Goal: Complete application form: Complete application form

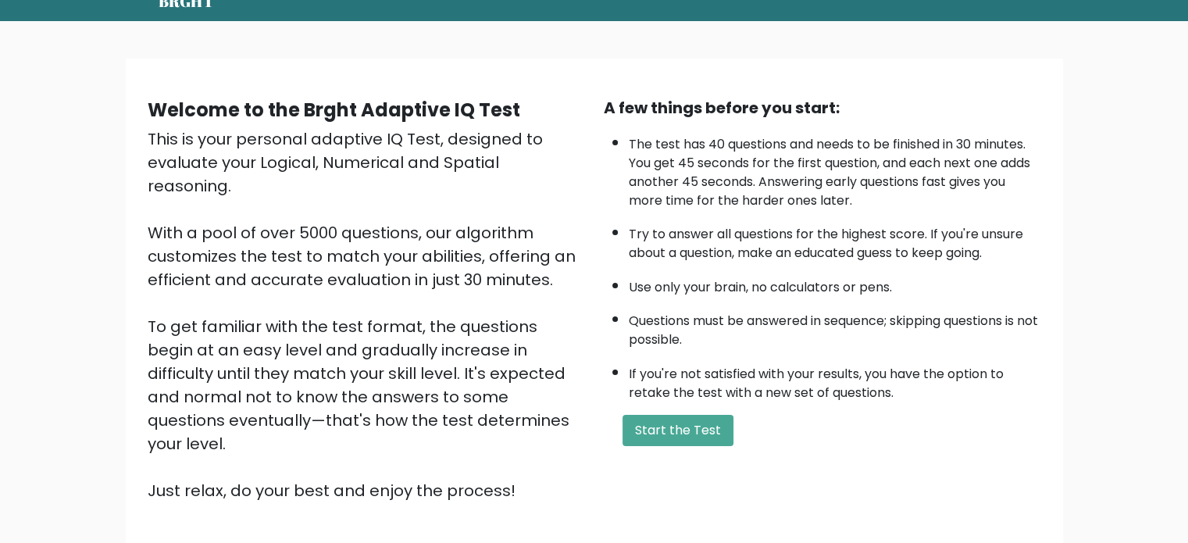
scroll to position [63, 0]
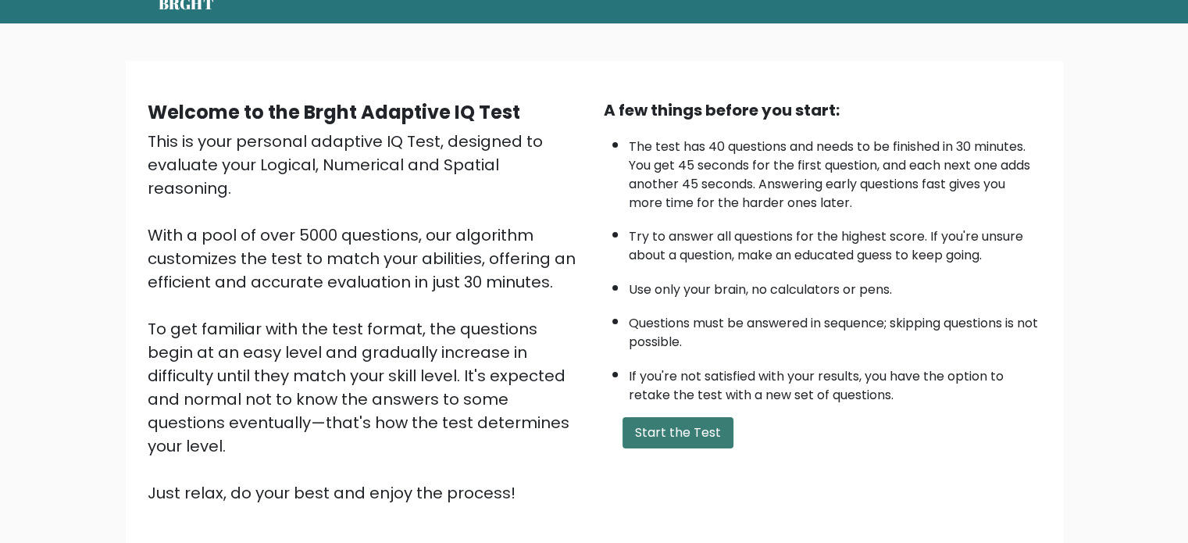
click at [700, 421] on button "Start the Test" at bounding box center [678, 432] width 111 height 31
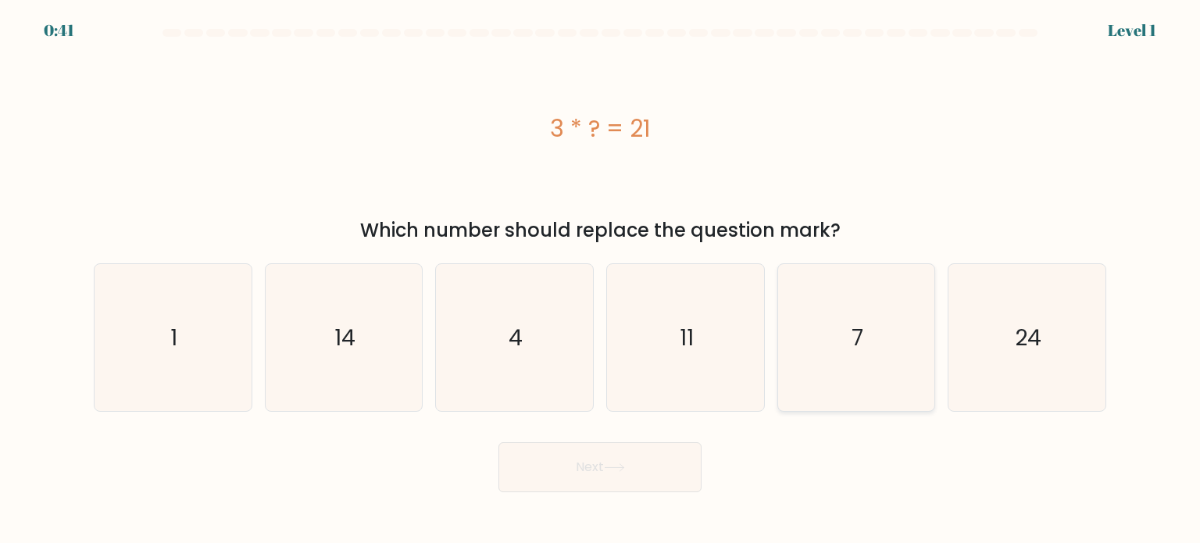
click at [848, 373] on icon "7" at bounding box center [856, 337] width 147 height 147
click at [601, 280] on input "e. 7" at bounding box center [600, 276] width 1 height 8
radio input "true"
click at [644, 463] on button "Next" at bounding box center [599, 467] width 203 height 50
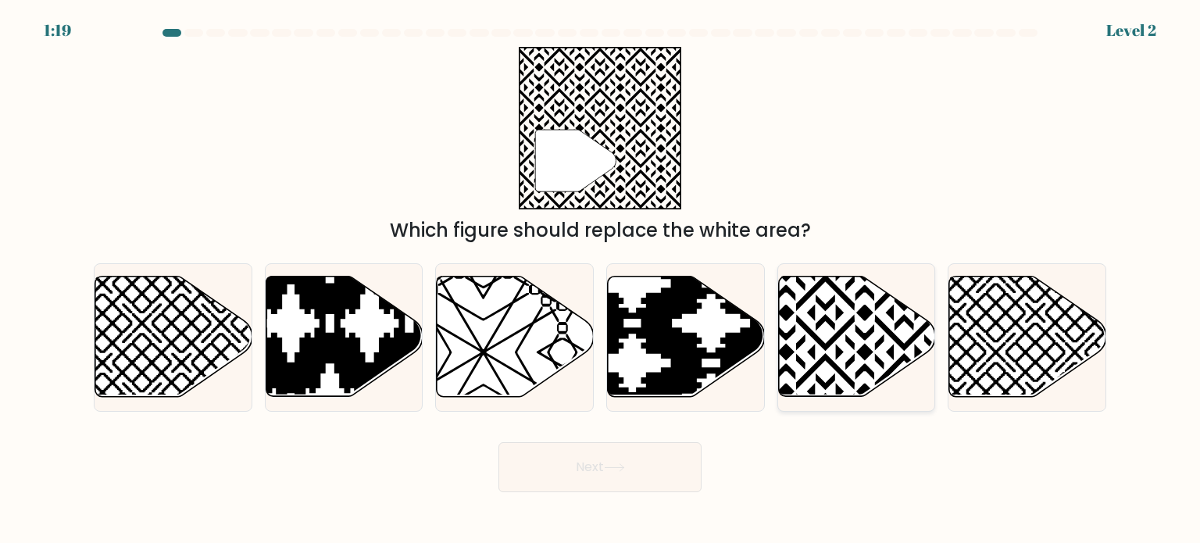
click at [816, 364] on icon at bounding box center [904, 274] width 316 height 316
click at [601, 280] on input "e." at bounding box center [600, 276] width 1 height 8
radio input "true"
click at [624, 462] on button "Next" at bounding box center [599, 467] width 203 height 50
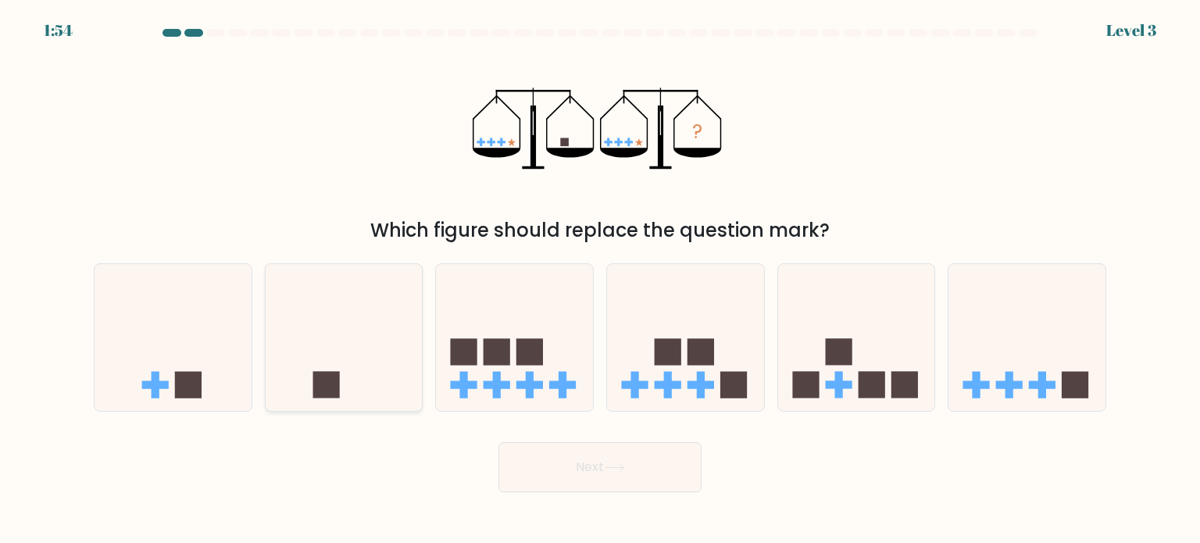
click at [338, 355] on icon at bounding box center [344, 338] width 157 height 130
click at [600, 280] on input "b." at bounding box center [600, 276] width 1 height 8
radio input "true"
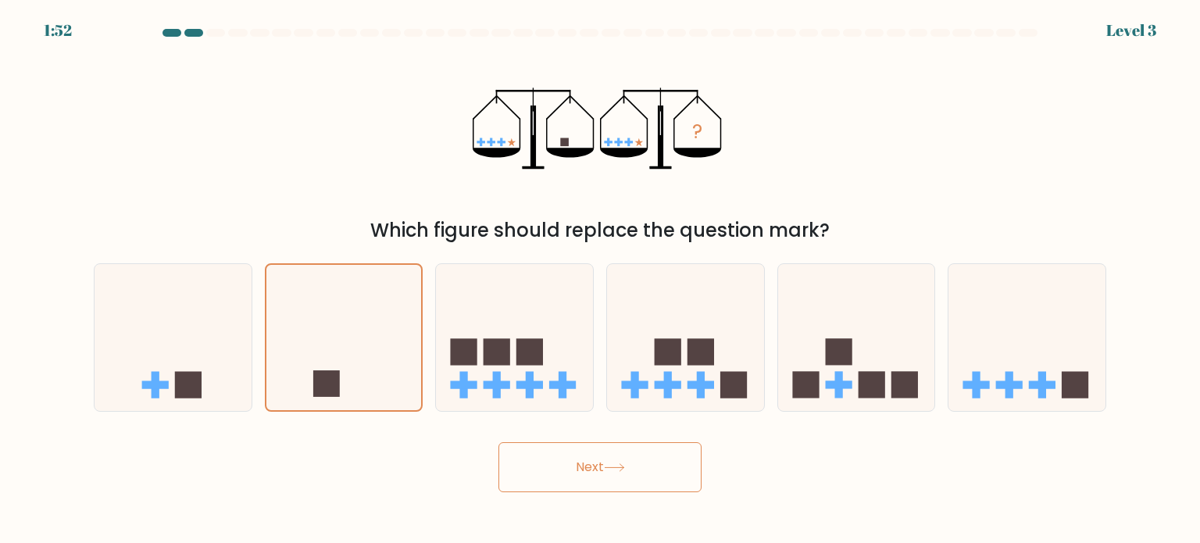
click at [585, 476] on button "Next" at bounding box center [599, 467] width 203 height 50
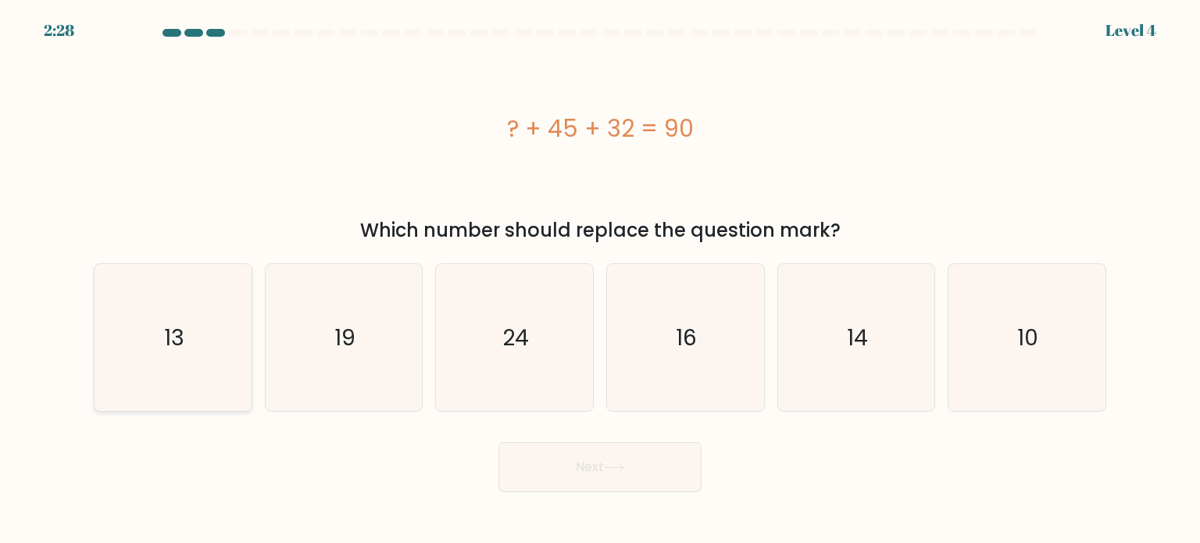
click at [200, 388] on icon "13" at bounding box center [172, 337] width 147 height 147
click at [600, 280] on input "a. 13" at bounding box center [600, 276] width 1 height 8
radio input "true"
click at [577, 468] on button "Next" at bounding box center [599, 467] width 203 height 50
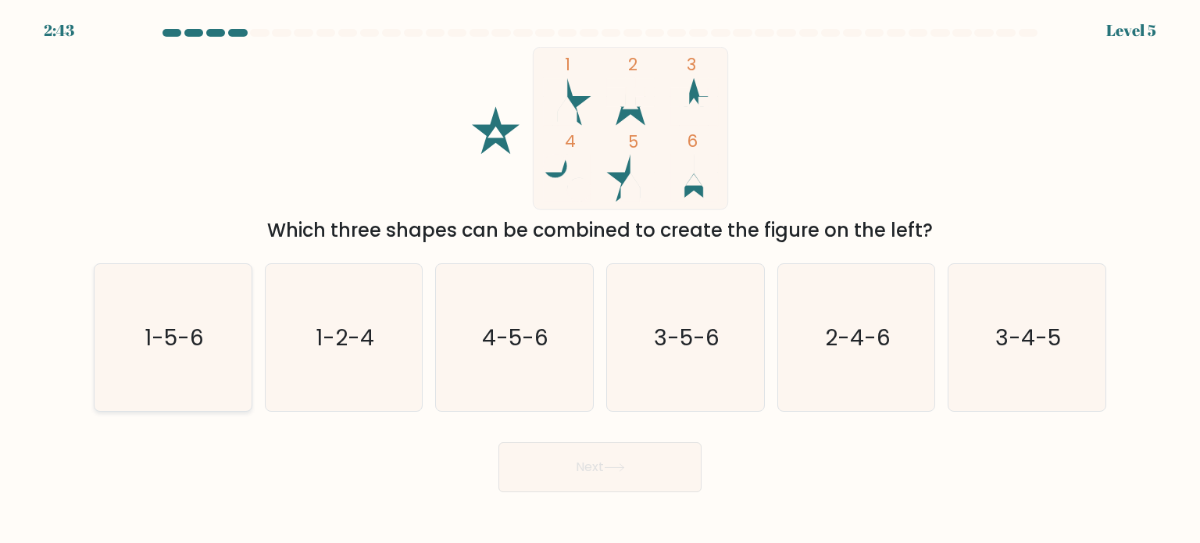
click at [184, 380] on icon "1-5-6" at bounding box center [172, 337] width 147 height 147
click at [600, 280] on input "a. 1-5-6" at bounding box center [600, 276] width 1 height 8
radio input "true"
click at [553, 473] on button "Next" at bounding box center [599, 467] width 203 height 50
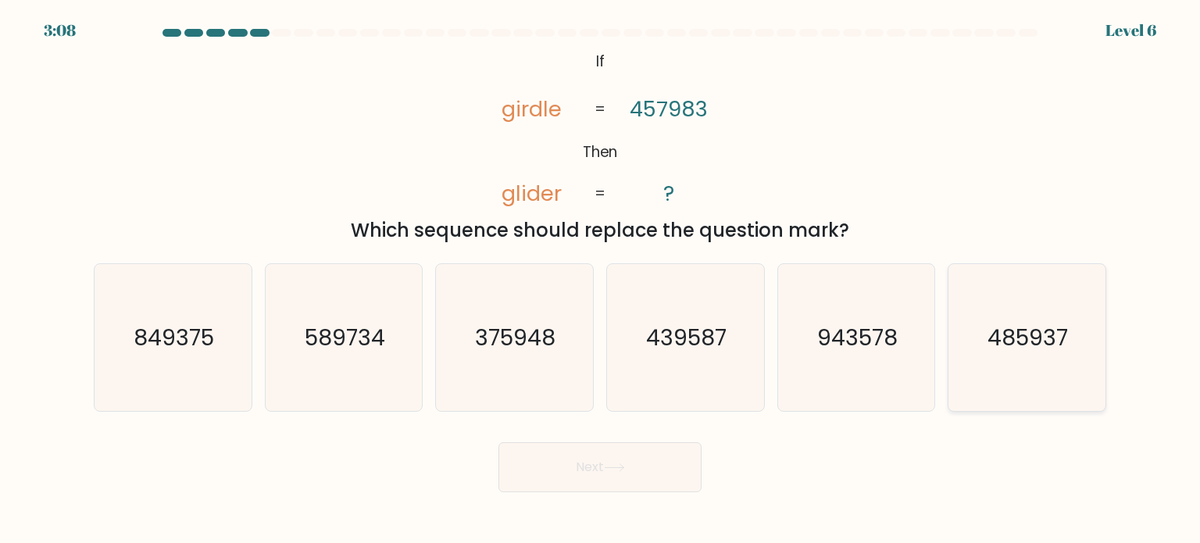
click at [1028, 363] on icon "485937" at bounding box center [1026, 337] width 147 height 147
click at [601, 280] on input "f. 485937" at bounding box center [600, 276] width 1 height 8
radio input "true"
click at [623, 470] on icon at bounding box center [614, 467] width 19 height 7
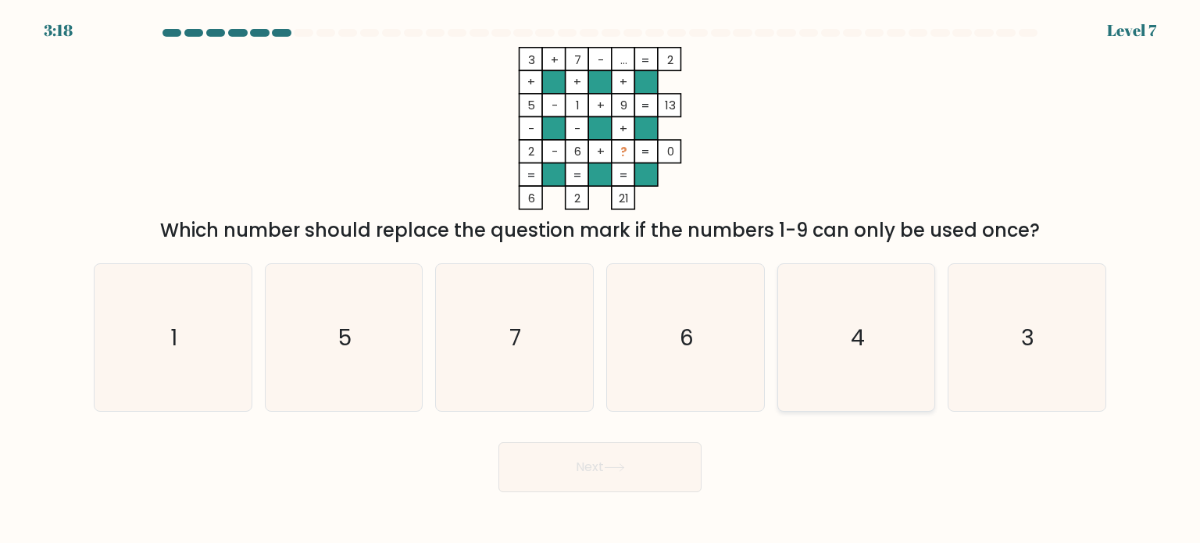
click at [863, 309] on icon "4" at bounding box center [856, 337] width 147 height 147
click at [601, 280] on input "e. 4" at bounding box center [600, 276] width 1 height 8
radio input "true"
click at [616, 458] on button "Next" at bounding box center [599, 467] width 203 height 50
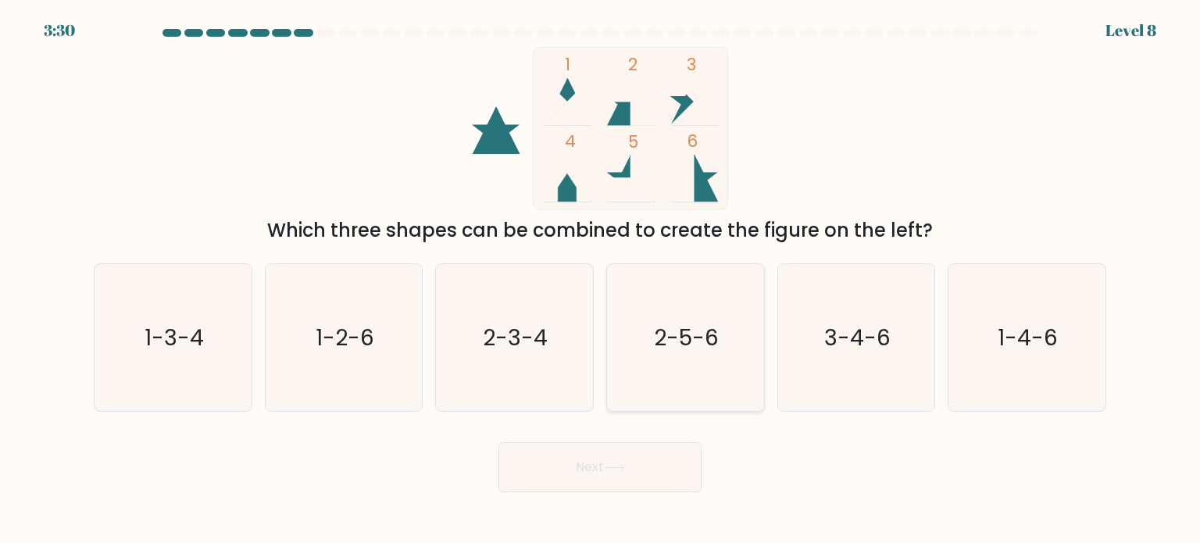
click at [662, 310] on icon "2-5-6" at bounding box center [685, 337] width 147 height 147
click at [601, 280] on input "d. 2-5-6" at bounding box center [600, 276] width 1 height 8
radio input "true"
click at [603, 467] on button "Next" at bounding box center [599, 467] width 203 height 50
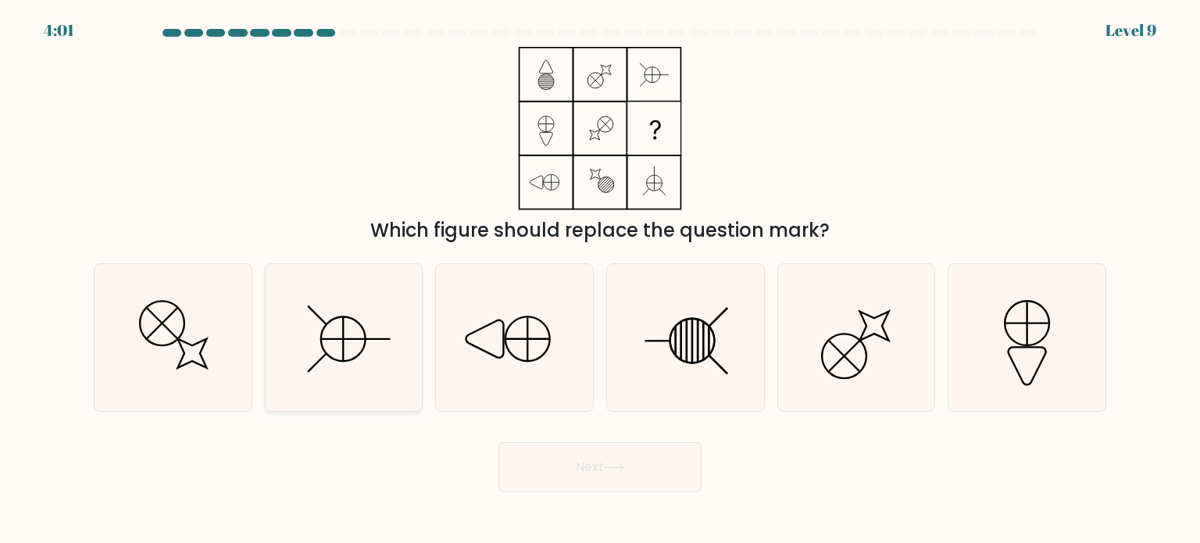
click at [333, 352] on icon at bounding box center [343, 337] width 147 height 147
click at [600, 280] on input "b." at bounding box center [600, 276] width 1 height 8
radio input "true"
click at [575, 463] on button "Next" at bounding box center [599, 467] width 203 height 50
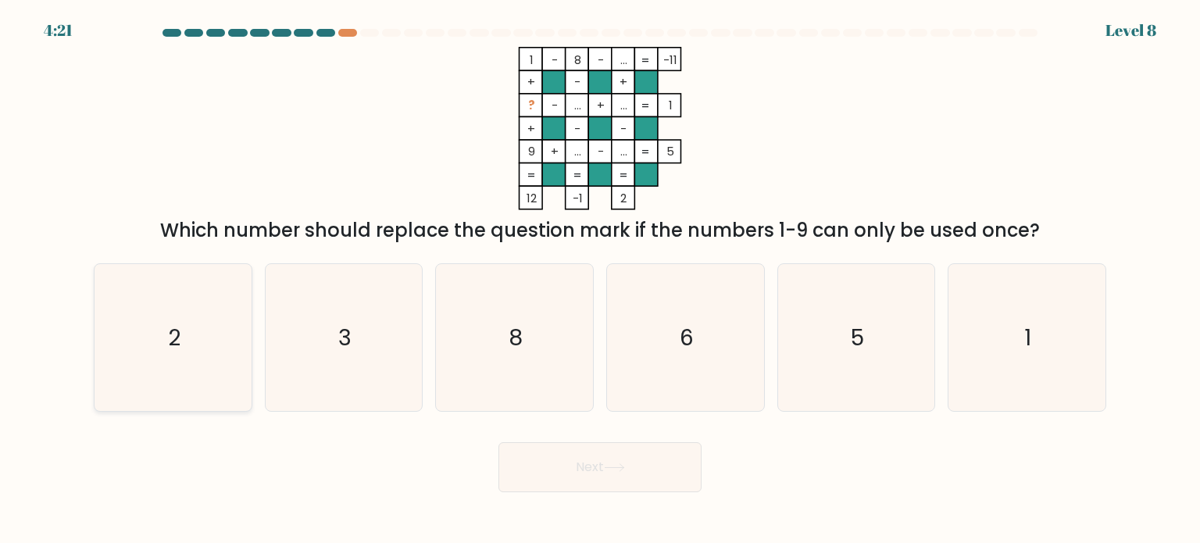
click at [213, 313] on icon "2" at bounding box center [172, 337] width 147 height 147
click at [600, 280] on input "a. 2" at bounding box center [600, 276] width 1 height 8
radio input "true"
click at [590, 463] on button "Next" at bounding box center [599, 467] width 203 height 50
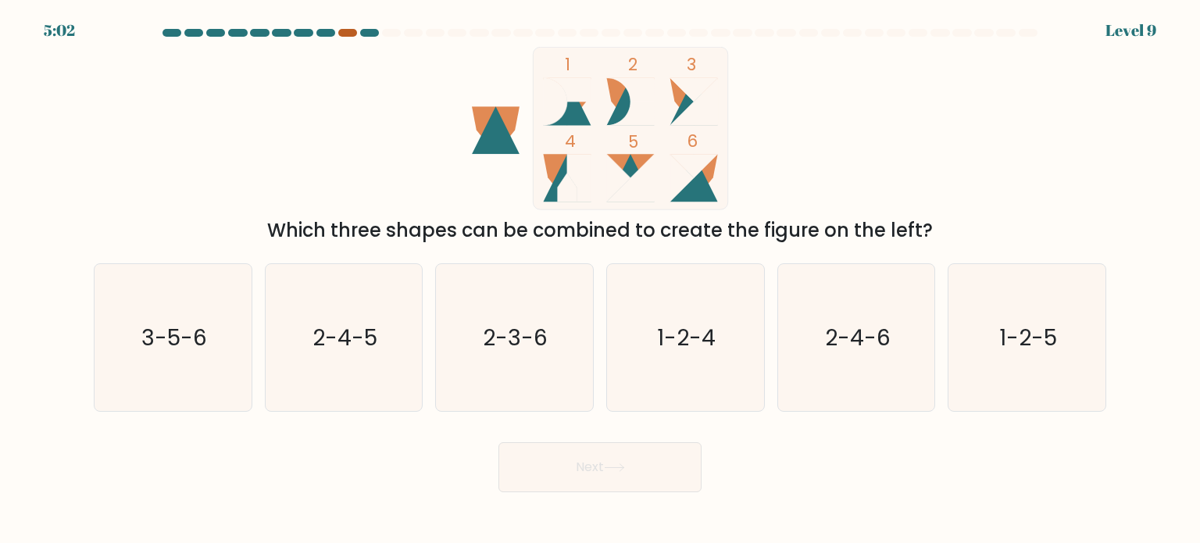
click at [340, 29] on div at bounding box center [347, 33] width 19 height 8
click at [152, 315] on icon "3-5-6" at bounding box center [172, 337] width 147 height 147
click at [600, 280] on input "a. 3-5-6" at bounding box center [600, 276] width 1 height 8
radio input "true"
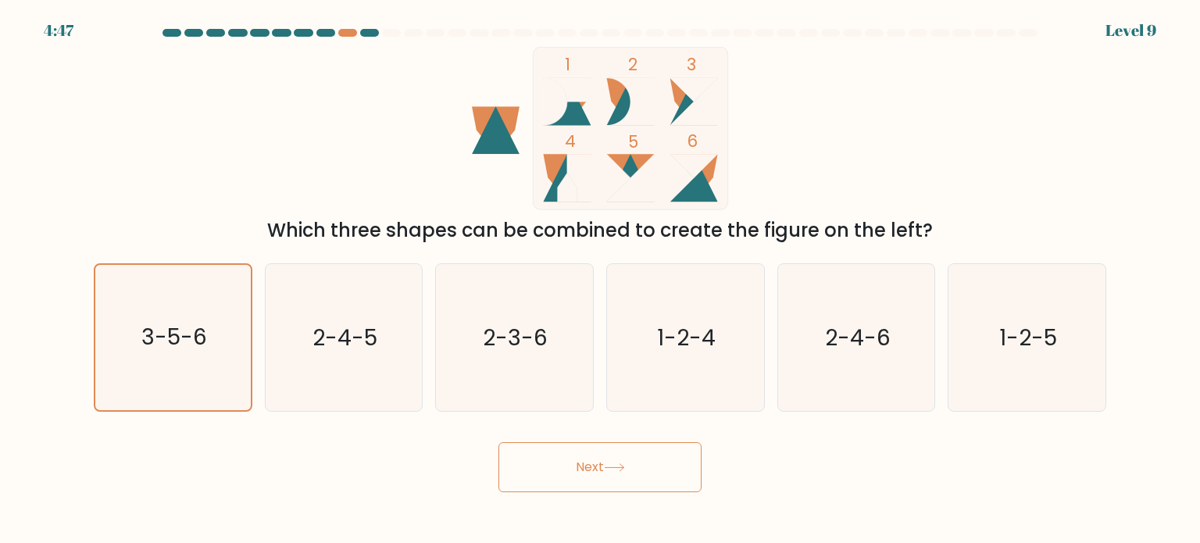
click at [535, 458] on button "Next" at bounding box center [599, 467] width 203 height 50
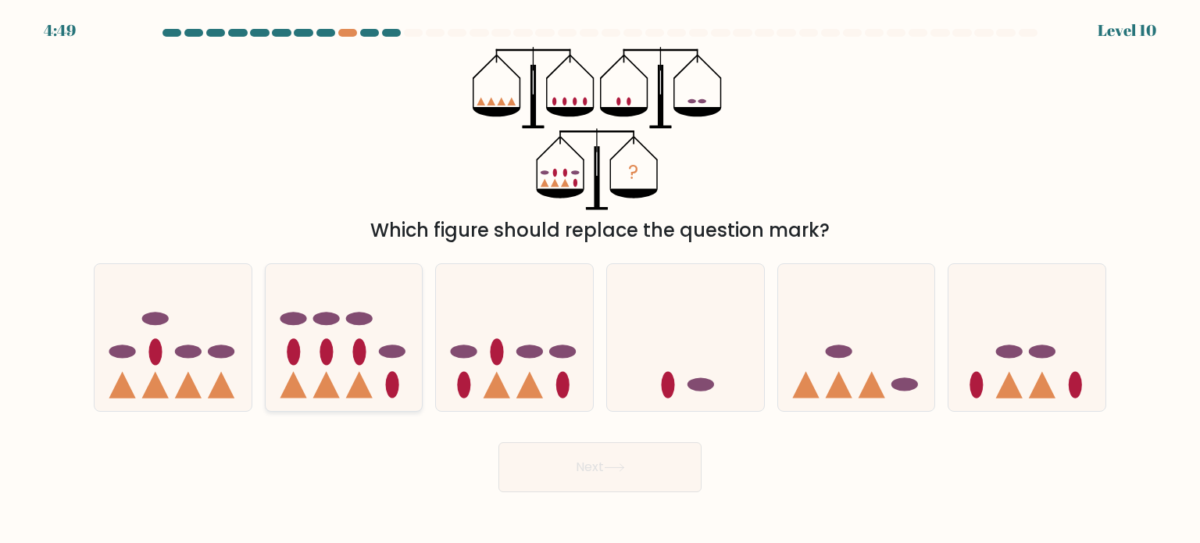
click at [351, 371] on icon at bounding box center [344, 338] width 157 height 130
click at [600, 280] on input "b." at bounding box center [600, 276] width 1 height 8
radio input "true"
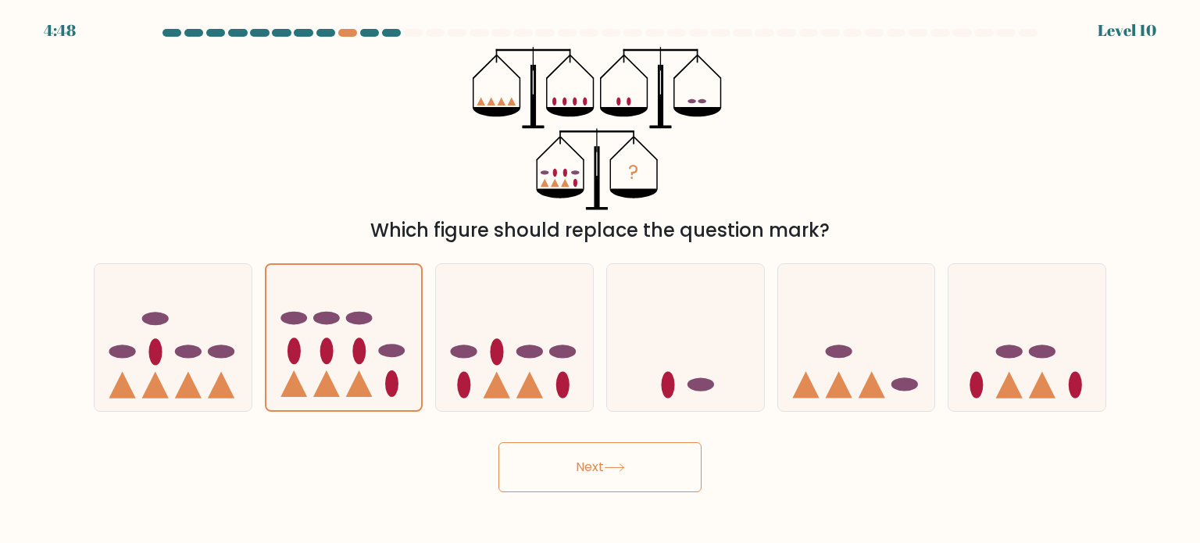
click at [552, 448] on button "Next" at bounding box center [599, 467] width 203 height 50
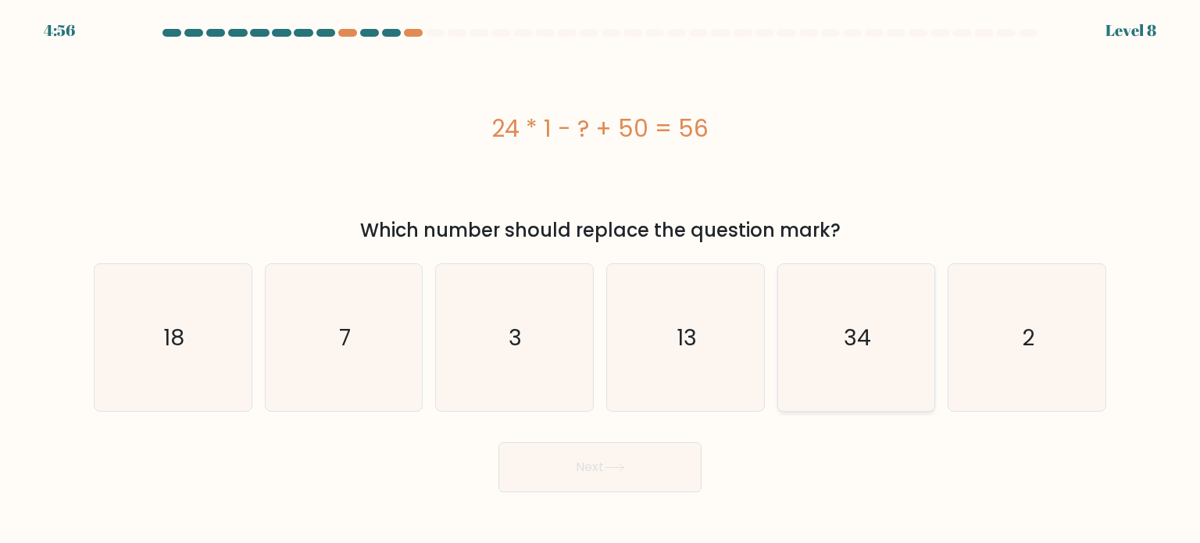
click at [801, 320] on icon "34" at bounding box center [856, 337] width 147 height 147
click at [601, 280] on input "e. 34" at bounding box center [600, 276] width 1 height 8
radio input "true"
click at [548, 484] on button "Next" at bounding box center [599, 467] width 203 height 50
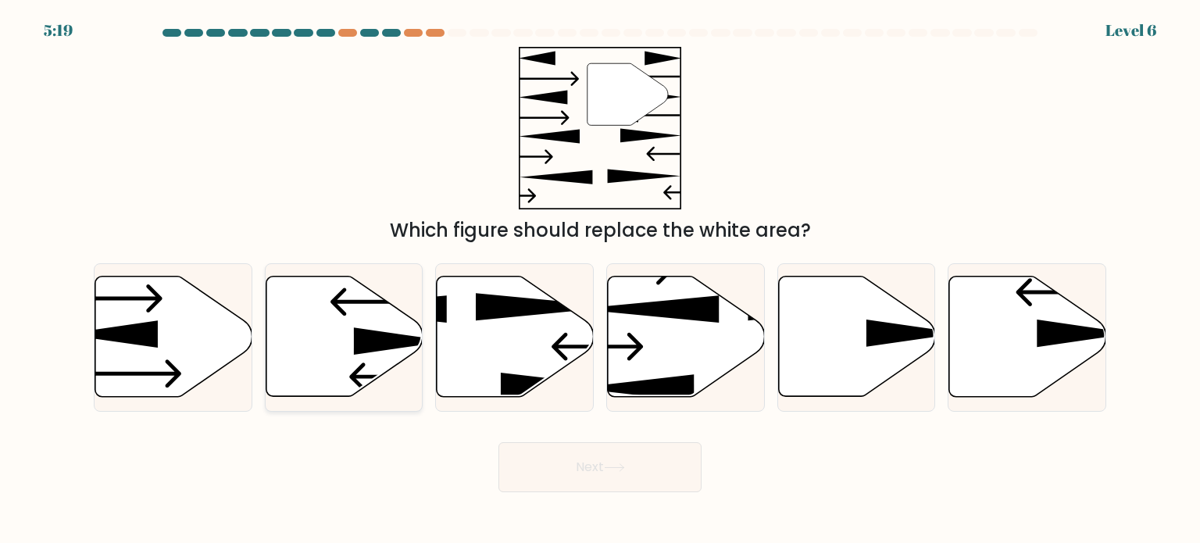
click at [363, 329] on icon at bounding box center [401, 341] width 95 height 27
click at [600, 280] on input "b." at bounding box center [600, 276] width 1 height 8
radio input "true"
click at [634, 472] on button "Next" at bounding box center [599, 467] width 203 height 50
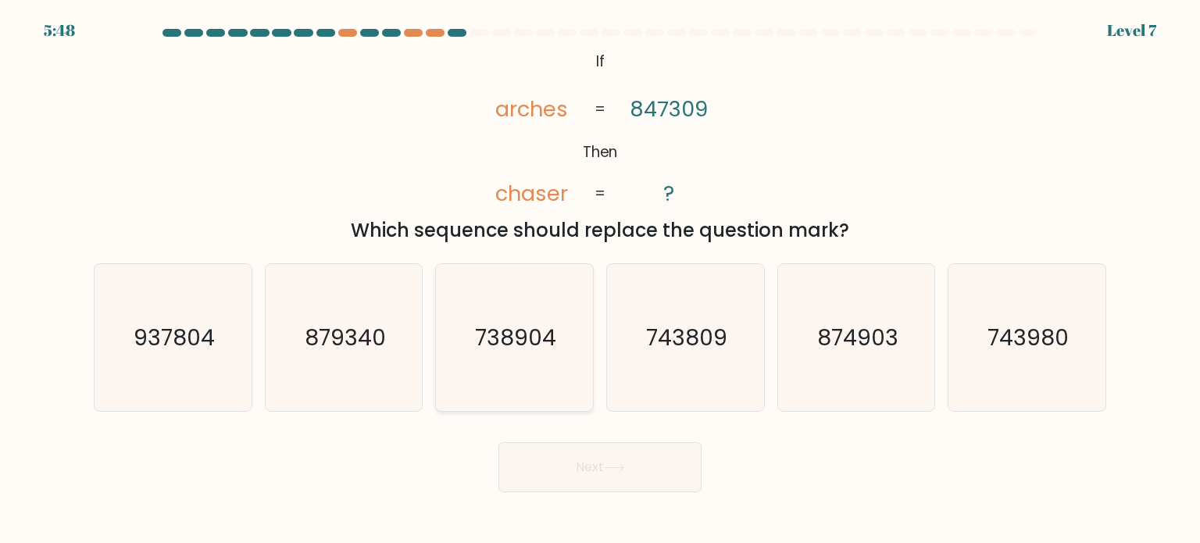
click at [539, 337] on text "738904" at bounding box center [516, 336] width 81 height 31
click at [600, 280] on input "c. 738904" at bounding box center [600, 276] width 1 height 8
radio input "true"
click at [565, 468] on button "Next" at bounding box center [599, 467] width 203 height 50
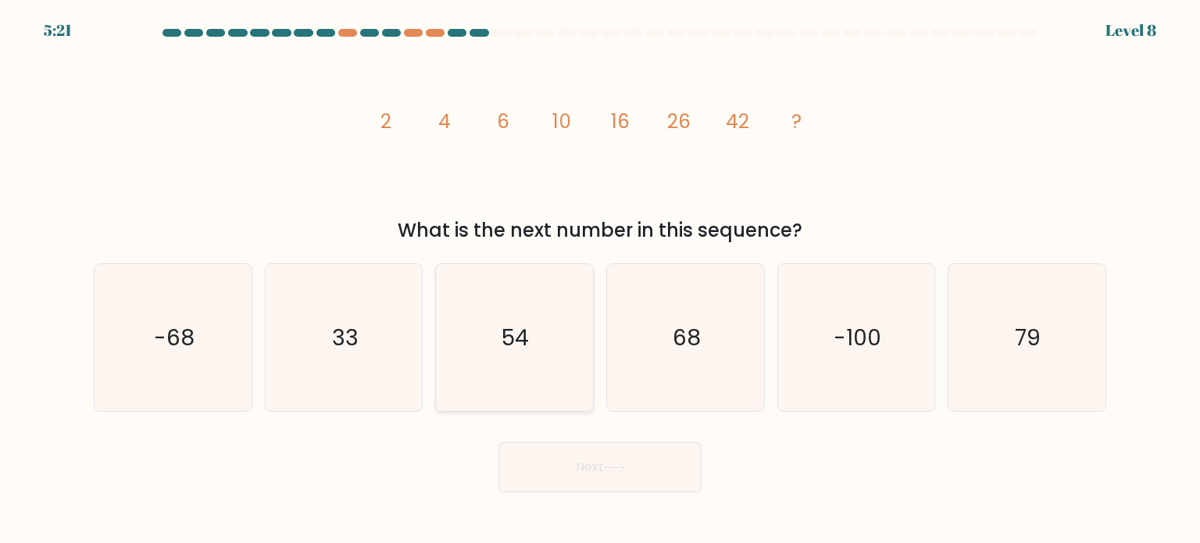
click at [473, 338] on icon "54" at bounding box center [514, 337] width 147 height 147
click at [600, 280] on input "c. 54" at bounding box center [600, 276] width 1 height 8
radio input "true"
click at [572, 467] on button "Next" at bounding box center [599, 467] width 203 height 50
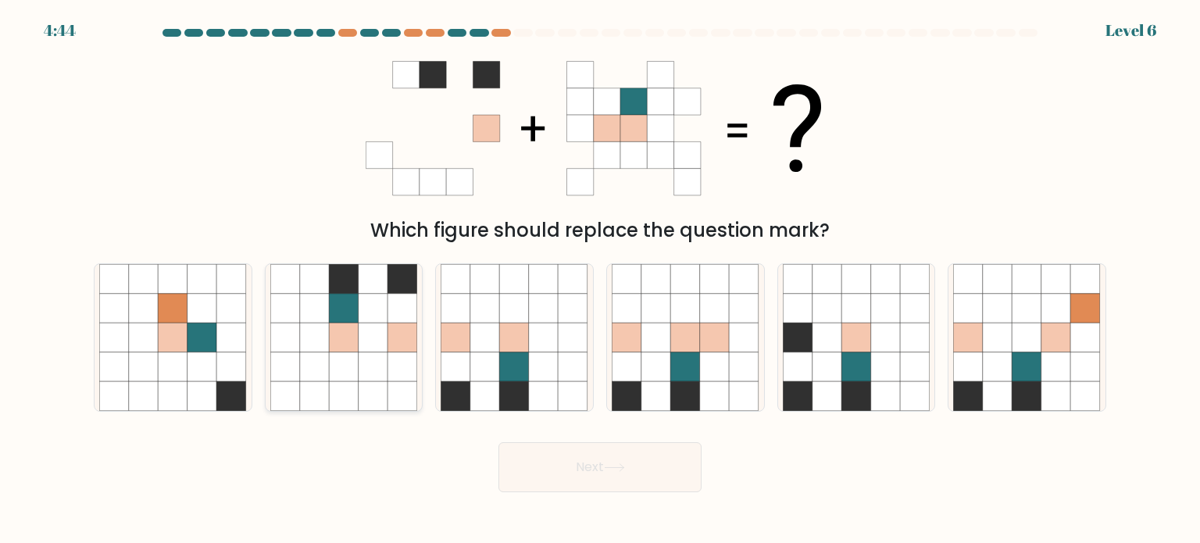
click at [355, 274] on icon at bounding box center [344, 279] width 30 height 30
click at [600, 274] on input "b." at bounding box center [600, 276] width 1 height 8
radio input "true"
click at [698, 329] on icon at bounding box center [686, 338] width 30 height 30
click at [601, 280] on input "d." at bounding box center [600, 276] width 1 height 8
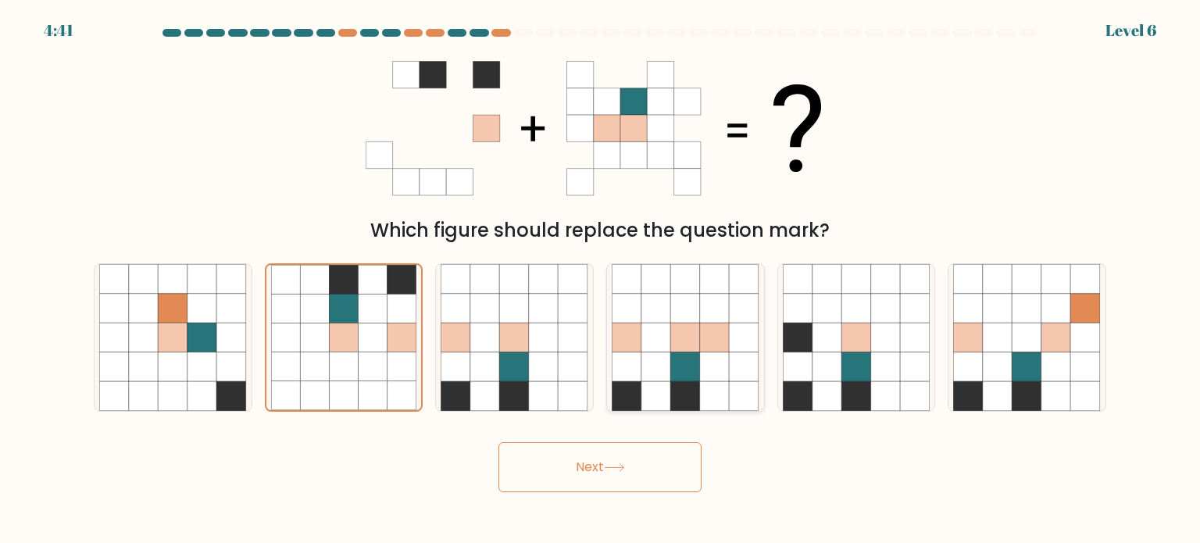
radio input "true"
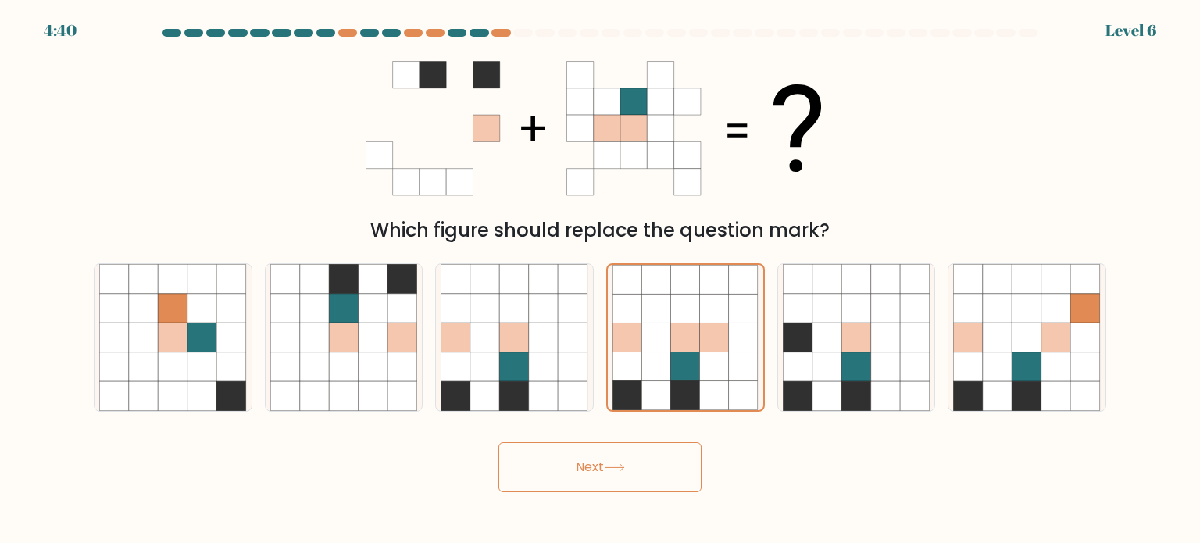
click at [619, 460] on button "Next" at bounding box center [599, 467] width 203 height 50
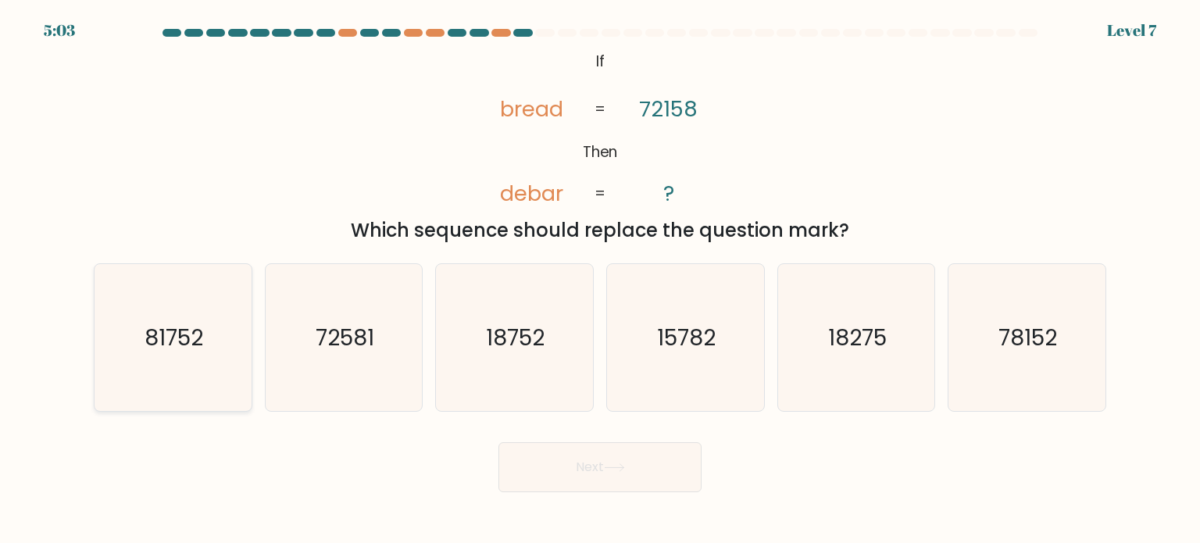
click at [180, 358] on icon "81752" at bounding box center [172, 337] width 147 height 147
click at [600, 280] on input "a. 81752" at bounding box center [600, 276] width 1 height 8
radio input "true"
click at [613, 480] on button "Next" at bounding box center [599, 467] width 203 height 50
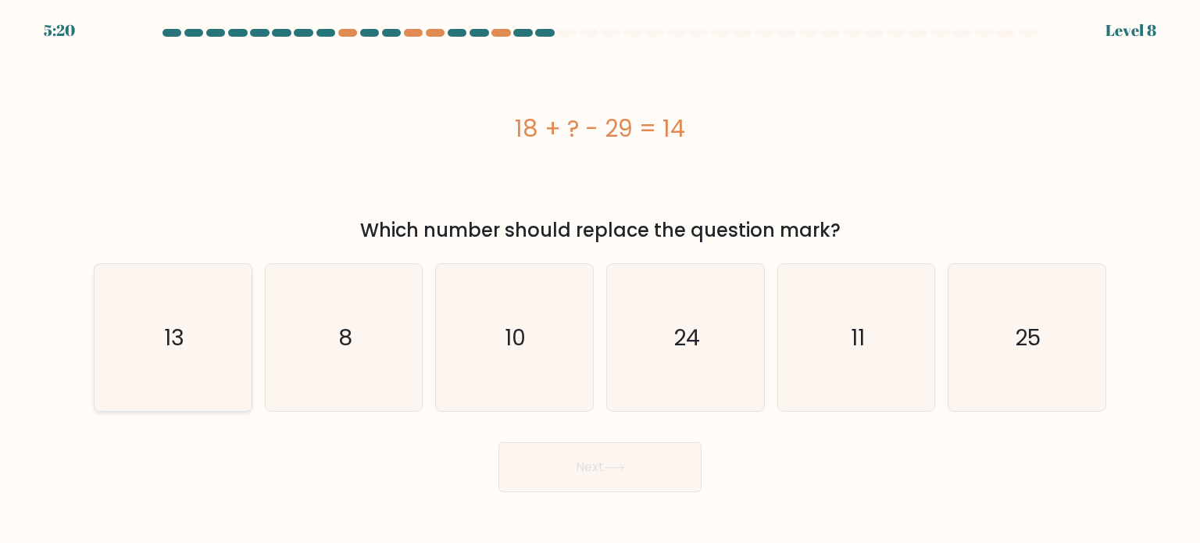
click at [163, 297] on icon "13" at bounding box center [172, 337] width 147 height 147
click at [600, 280] on input "a. 13" at bounding box center [600, 276] width 1 height 8
radio input "true"
click at [600, 478] on button "Next" at bounding box center [599, 467] width 203 height 50
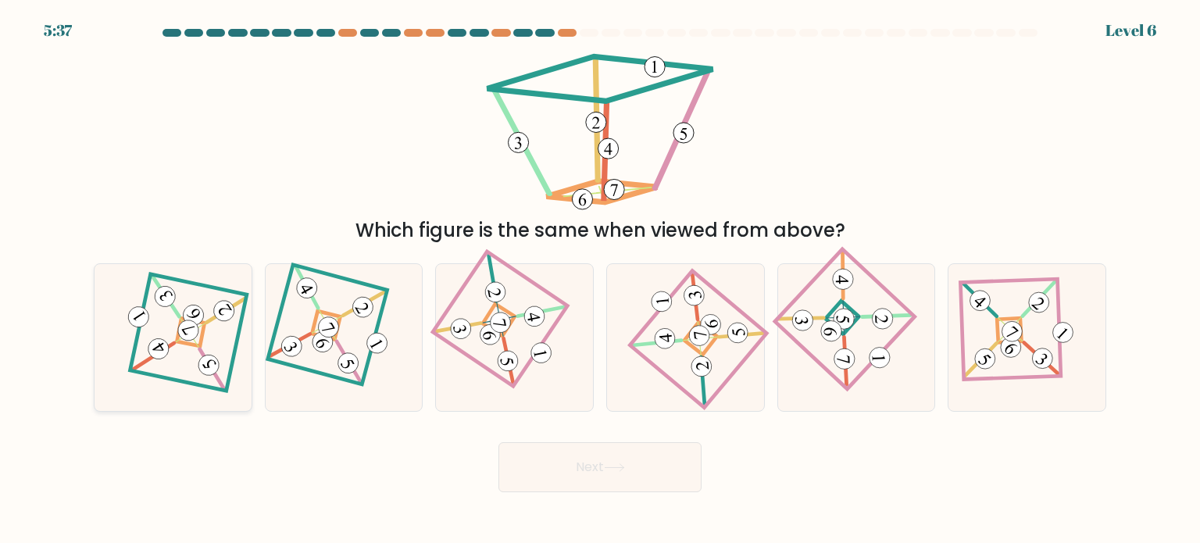
click at [156, 334] on icon at bounding box center [173, 337] width 102 height 118
click at [600, 280] on input "a." at bounding box center [600, 276] width 1 height 8
radio input "true"
click at [598, 459] on button "Next" at bounding box center [599, 467] width 203 height 50
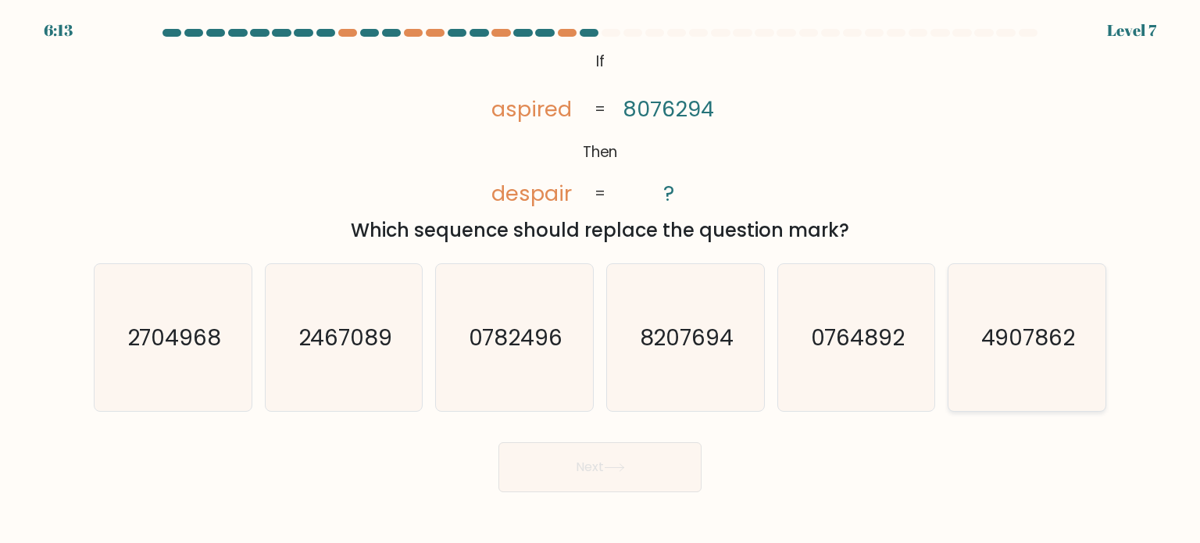
click at [993, 304] on icon "4907862" at bounding box center [1026, 337] width 147 height 147
click at [601, 280] on input "f. 4907862" at bounding box center [600, 276] width 1 height 8
radio input "true"
click at [566, 480] on button "Next" at bounding box center [599, 467] width 203 height 50
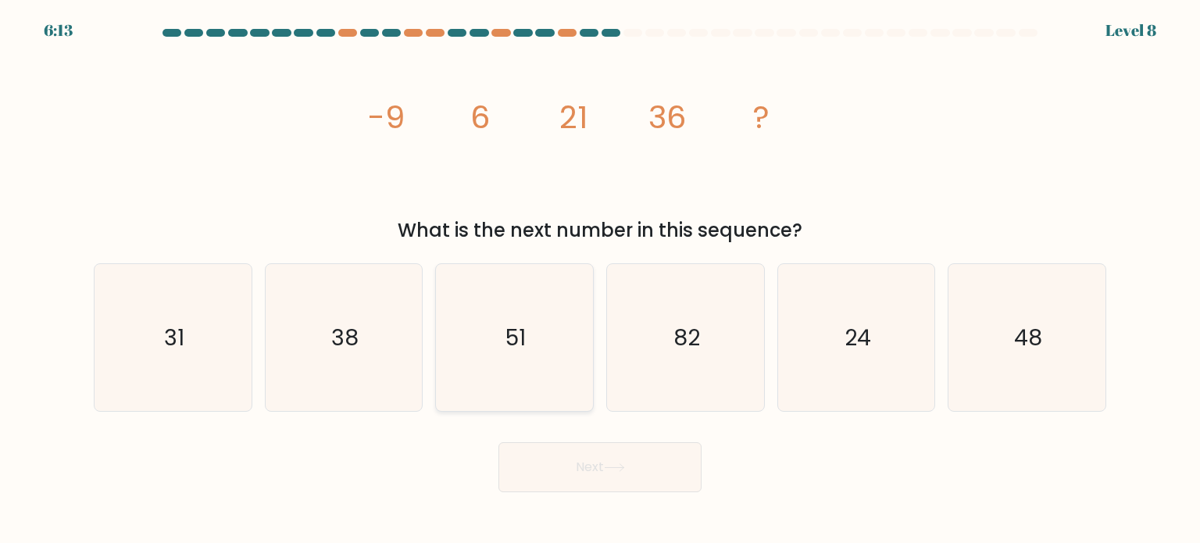
click at [525, 309] on icon "51" at bounding box center [514, 337] width 147 height 147
click at [600, 280] on input "c. 51" at bounding box center [600, 276] width 1 height 8
radio input "true"
click at [583, 460] on button "Next" at bounding box center [599, 467] width 203 height 50
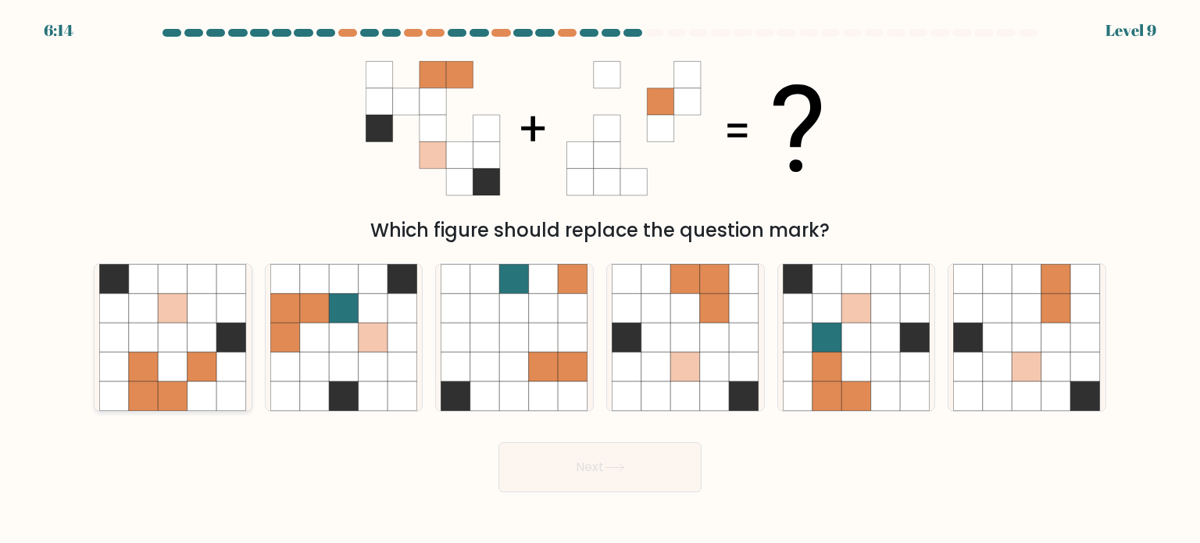
click at [134, 377] on icon at bounding box center [144, 367] width 30 height 30
click at [600, 280] on input "a." at bounding box center [600, 276] width 1 height 8
radio input "true"
click at [619, 477] on button "Next" at bounding box center [599, 467] width 203 height 50
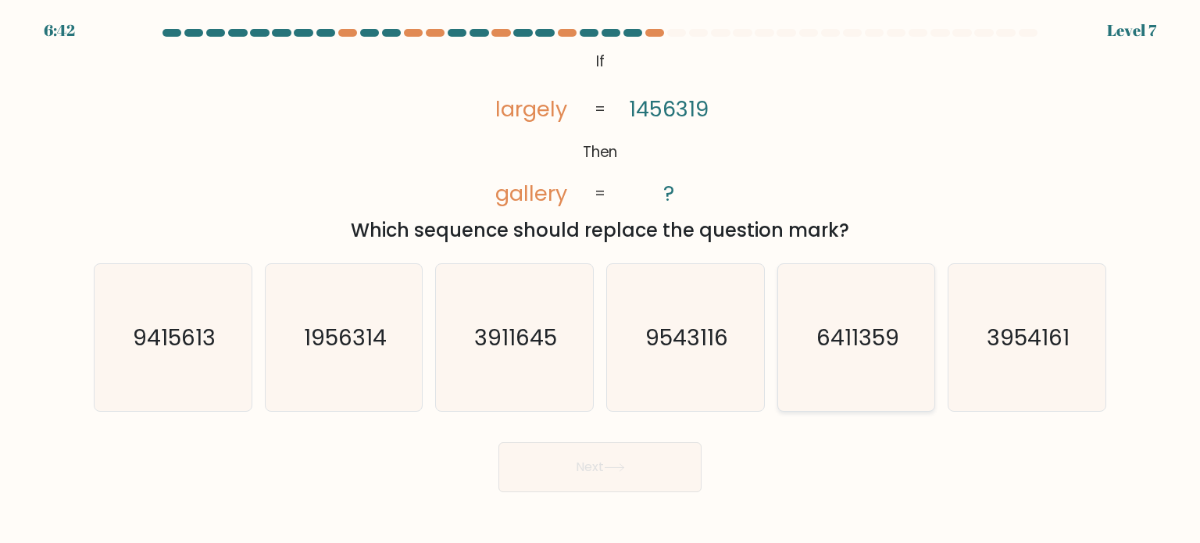
click at [827, 338] on text "6411359" at bounding box center [857, 336] width 83 height 31
click at [601, 280] on input "e. 6411359" at bounding box center [600, 276] width 1 height 8
radio input "true"
click at [648, 478] on button "Next" at bounding box center [599, 467] width 203 height 50
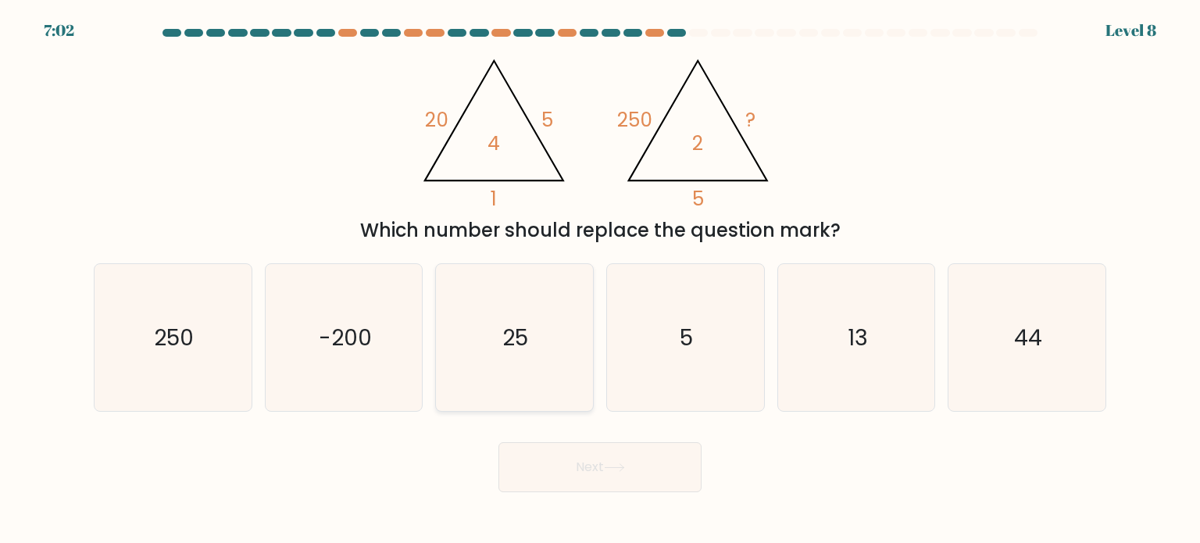
click at [499, 345] on icon "25" at bounding box center [514, 337] width 147 height 147
click at [600, 280] on input "c. 25" at bounding box center [600, 276] width 1 height 8
radio input "true"
click at [576, 474] on button "Next" at bounding box center [599, 467] width 203 height 50
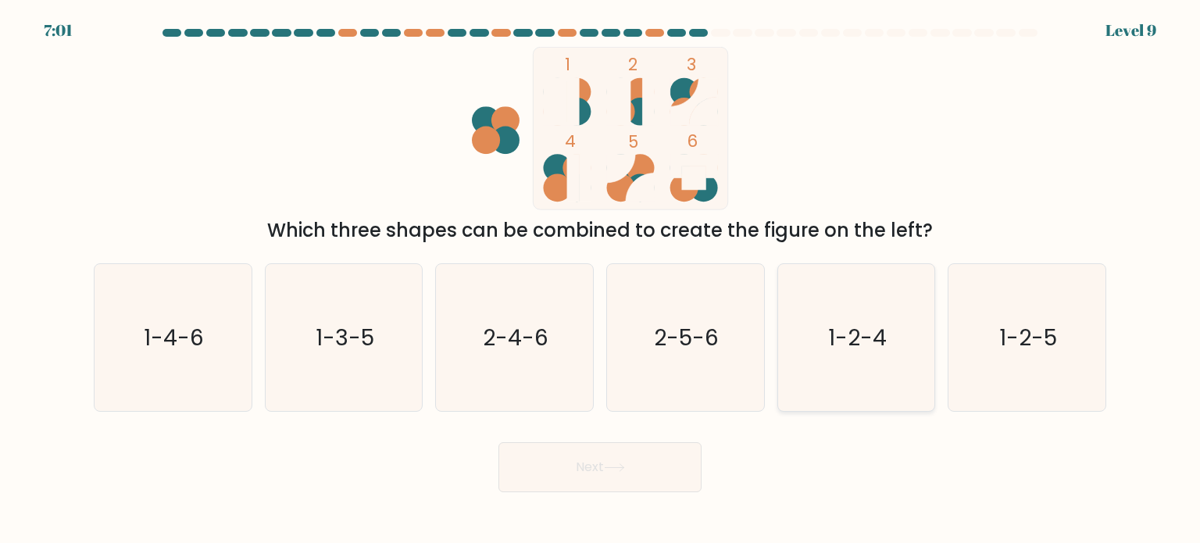
click at [813, 327] on icon "1-2-4" at bounding box center [856, 337] width 147 height 147
click at [601, 280] on input "e. 1-2-4" at bounding box center [600, 276] width 1 height 8
radio input "true"
click at [613, 459] on button "Next" at bounding box center [599, 467] width 203 height 50
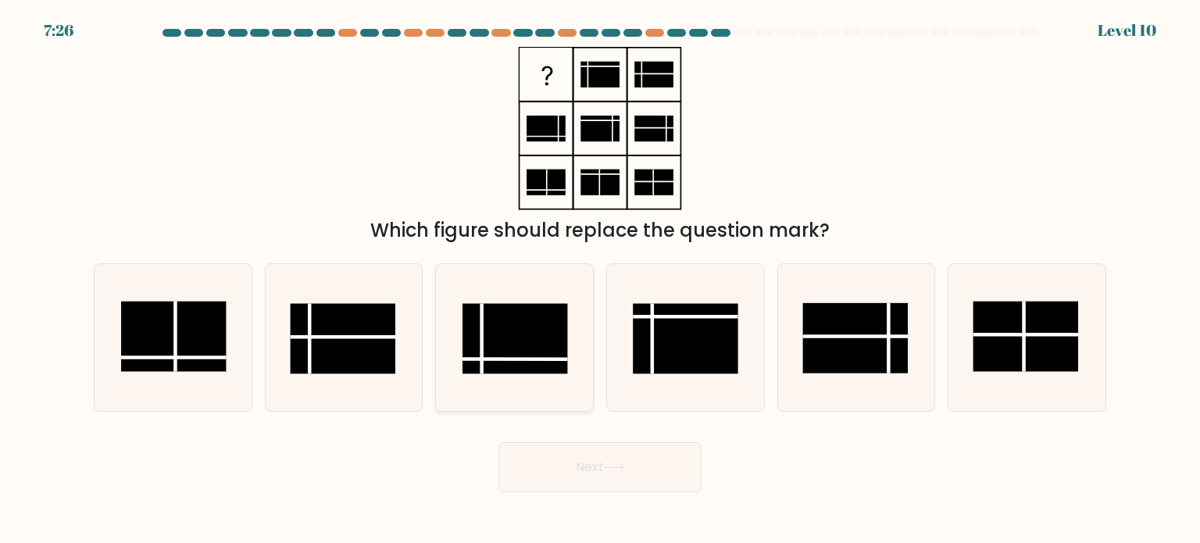
click at [500, 375] on icon at bounding box center [514, 337] width 147 height 147
click at [600, 280] on input "c." at bounding box center [600, 276] width 1 height 8
radio input "true"
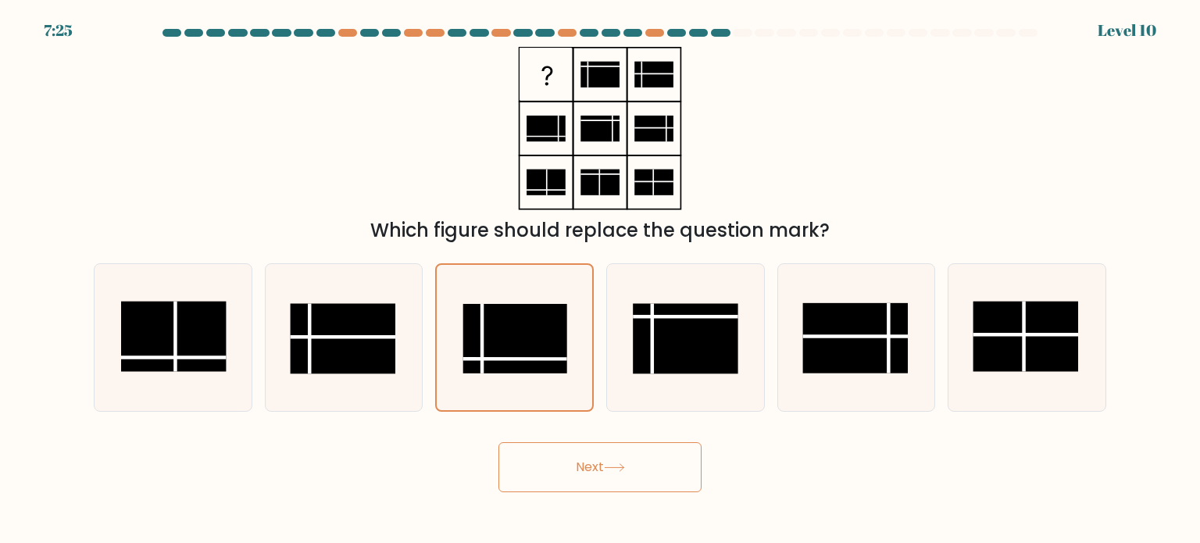
click at [573, 477] on button "Next" at bounding box center [599, 467] width 203 height 50
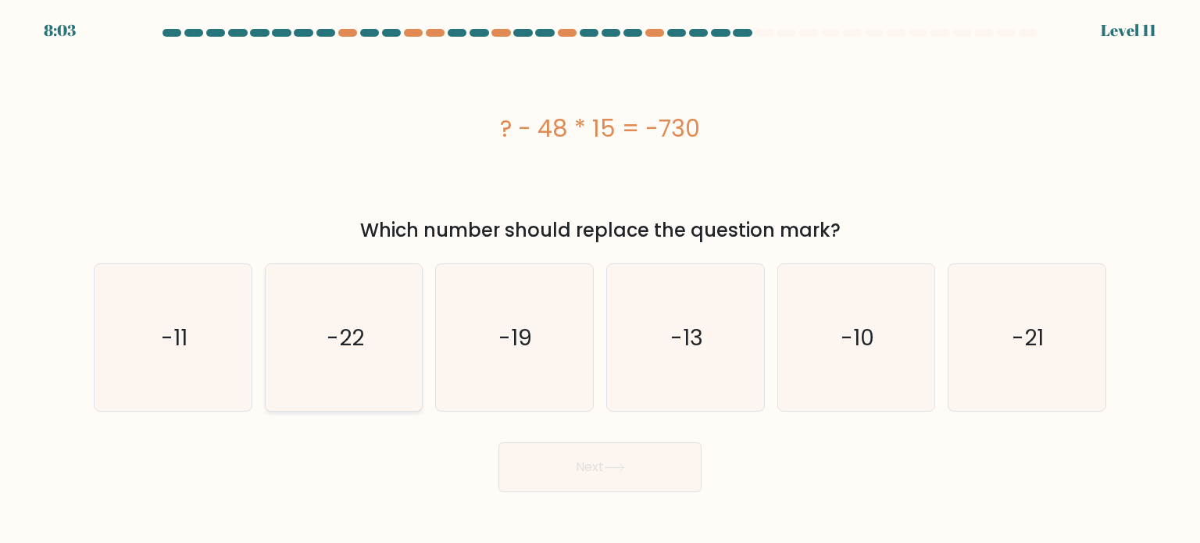
click at [358, 336] on text "-22" at bounding box center [346, 336] width 38 height 31
click at [600, 280] on input "b. -22" at bounding box center [600, 276] width 1 height 8
radio input "true"
click at [559, 479] on button "Next" at bounding box center [599, 467] width 203 height 50
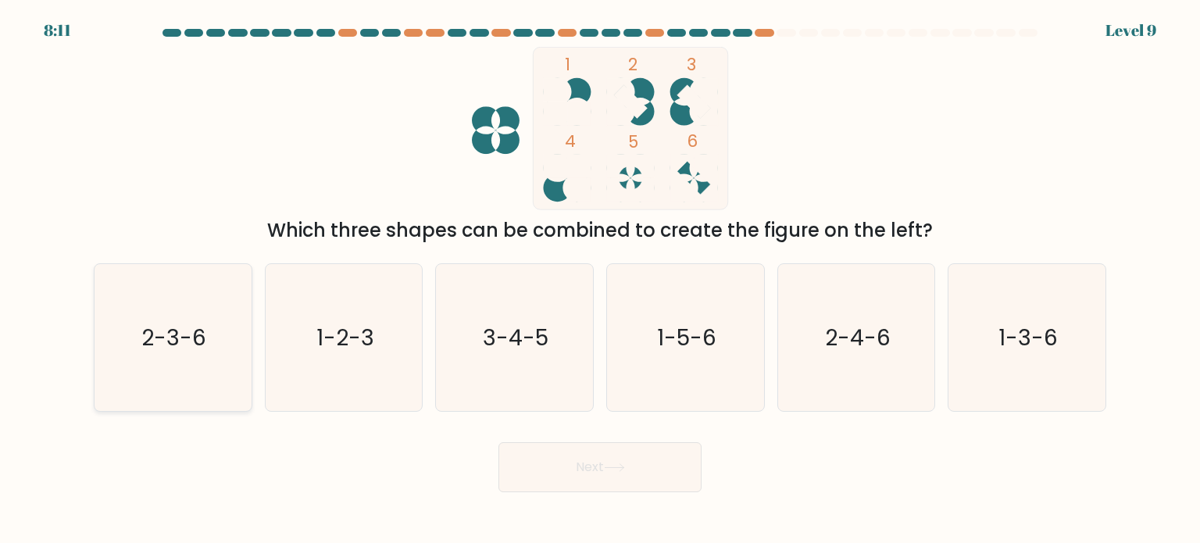
click at [218, 327] on icon "2-3-6" at bounding box center [172, 337] width 147 height 147
click at [600, 280] on input "a. 2-3-6" at bounding box center [600, 276] width 1 height 8
radio input "true"
click at [537, 455] on button "Next" at bounding box center [599, 467] width 203 height 50
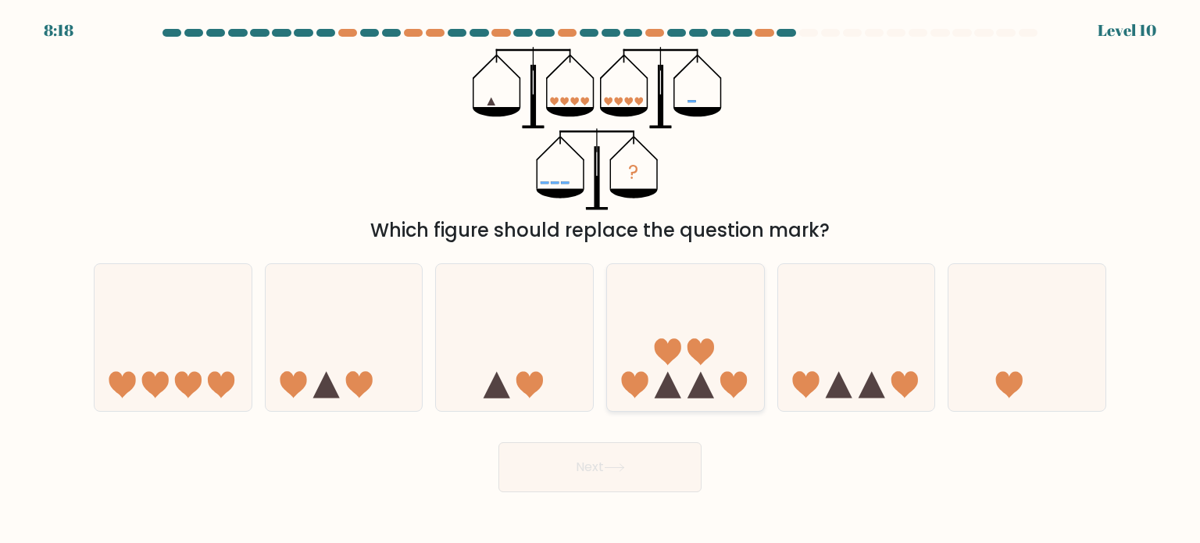
click at [648, 384] on icon at bounding box center [685, 338] width 157 height 130
click at [601, 280] on input "d." at bounding box center [600, 276] width 1 height 8
radio input "true"
click at [591, 487] on button "Next" at bounding box center [599, 467] width 203 height 50
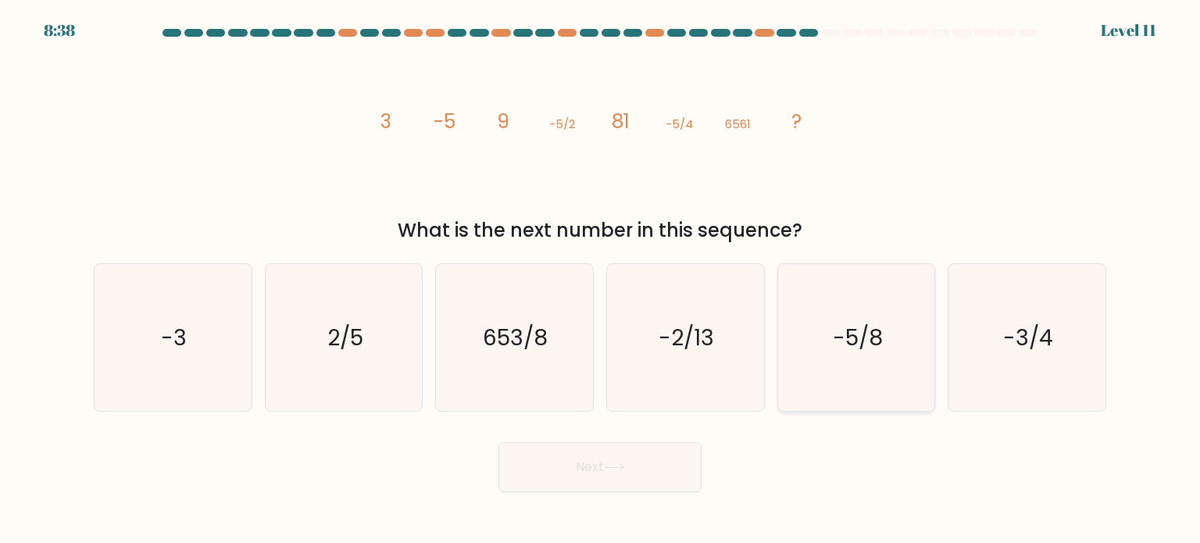
click at [830, 352] on icon "-5/8" at bounding box center [856, 337] width 147 height 147
click at [601, 280] on input "e. -5/8" at bounding box center [600, 276] width 1 height 8
radio input "true"
click at [598, 459] on button "Next" at bounding box center [599, 467] width 203 height 50
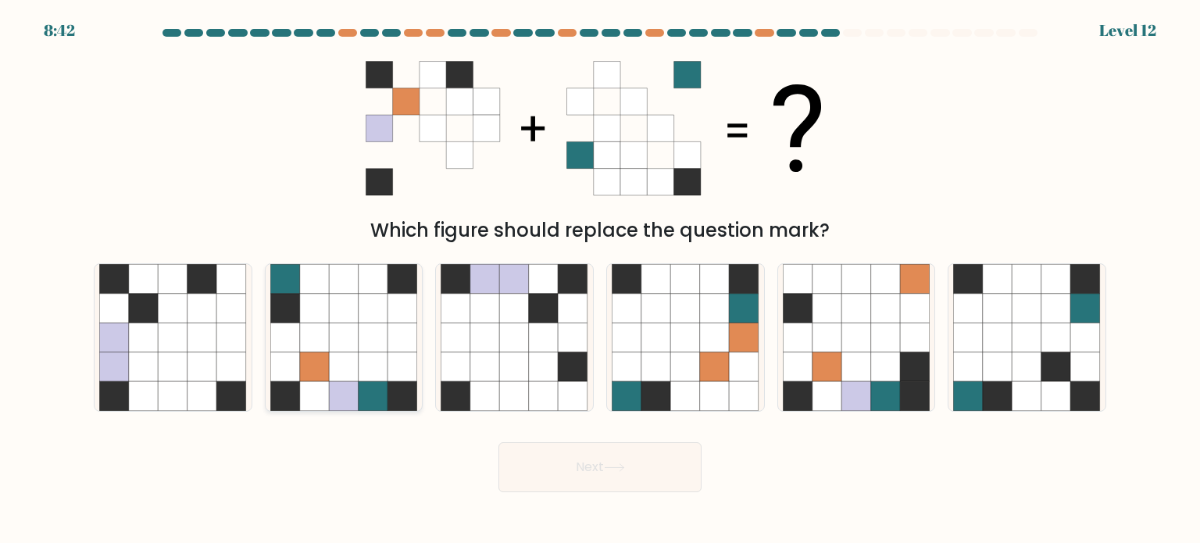
click at [339, 367] on icon at bounding box center [344, 367] width 30 height 30
click at [600, 280] on input "b." at bounding box center [600, 276] width 1 height 8
radio input "true"
click at [548, 453] on button "Next" at bounding box center [599, 467] width 203 height 50
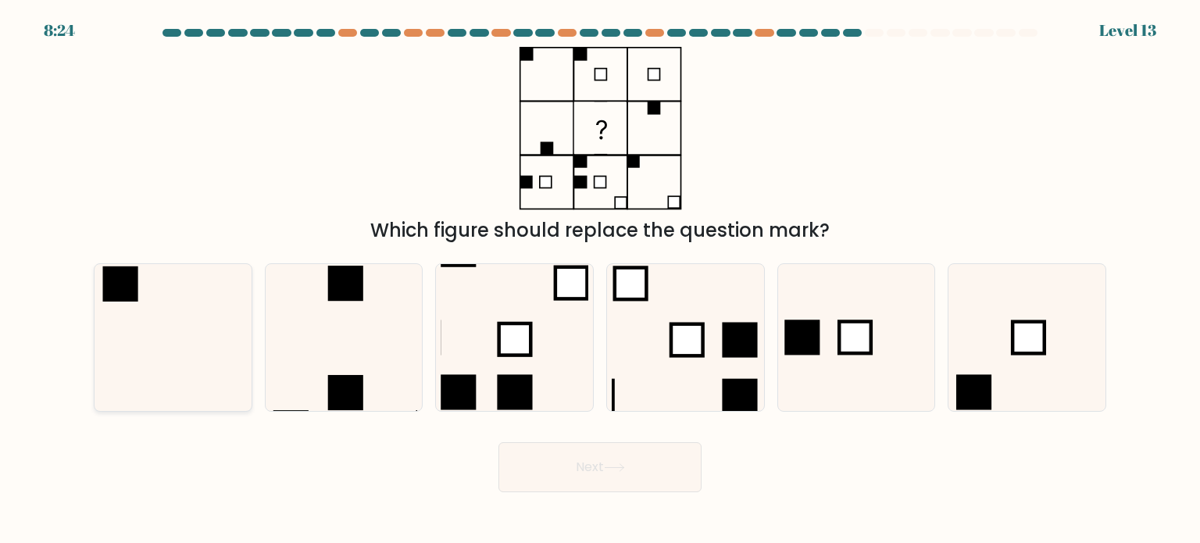
click at [191, 315] on icon at bounding box center [172, 337] width 147 height 147
click at [600, 280] on input "a." at bounding box center [600, 276] width 1 height 8
radio input "true"
click at [616, 474] on button "Next" at bounding box center [599, 467] width 203 height 50
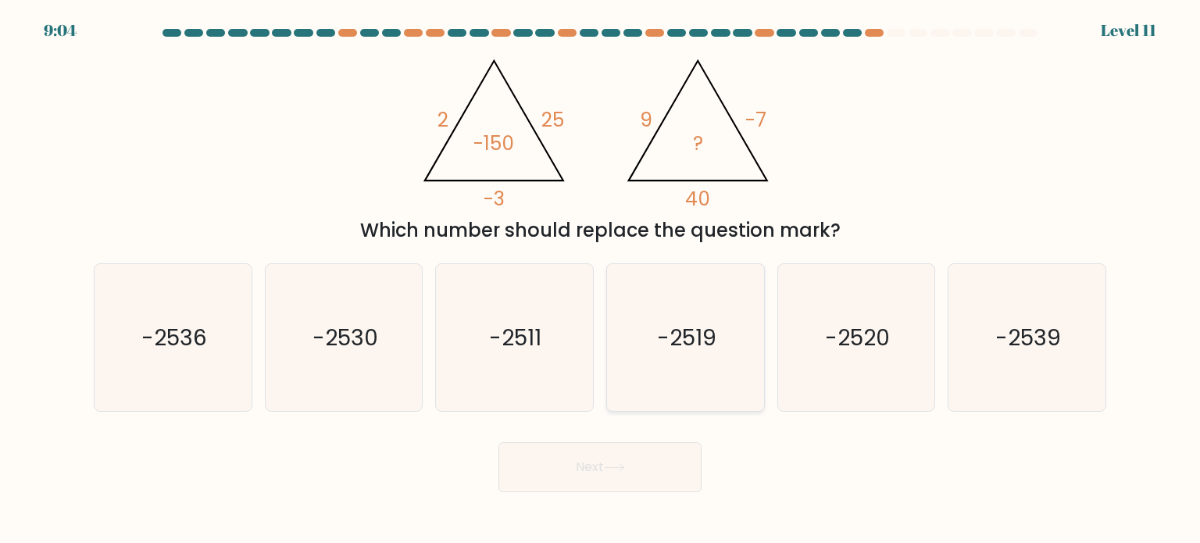
click at [711, 341] on text "-2519" at bounding box center [686, 336] width 59 height 31
click at [601, 280] on input "d. -2519" at bounding box center [600, 276] width 1 height 8
radio input "true"
click at [574, 469] on button "Next" at bounding box center [599, 467] width 203 height 50
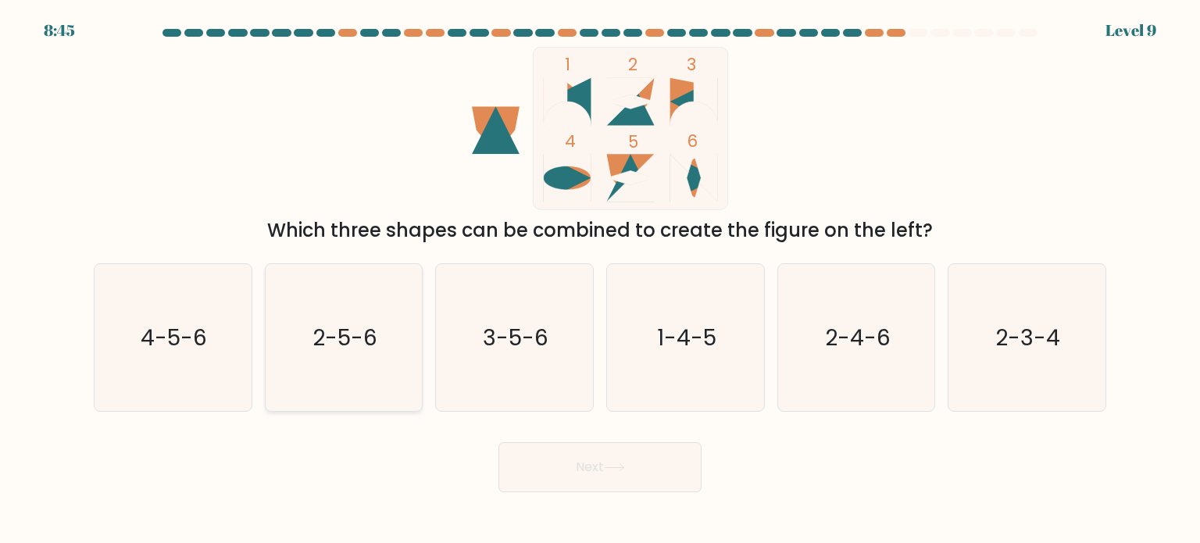
click at [356, 314] on icon "2-5-6" at bounding box center [343, 337] width 147 height 147
click at [600, 280] on input "b. 2-5-6" at bounding box center [600, 276] width 1 height 8
radio input "true"
click at [563, 448] on button "Next" at bounding box center [599, 467] width 203 height 50
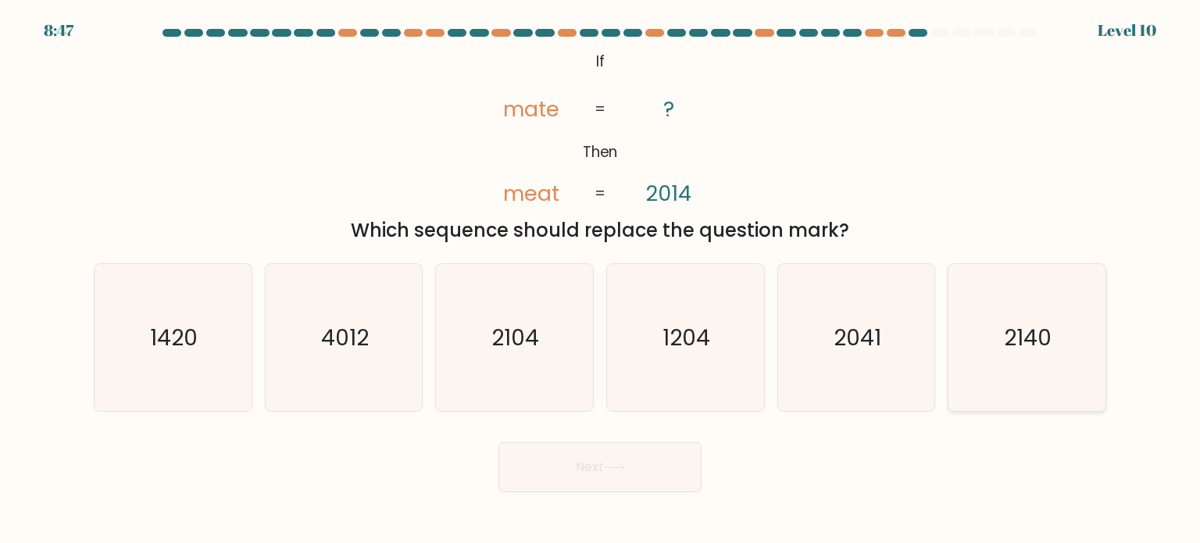
click at [986, 355] on icon "2140" at bounding box center [1026, 337] width 147 height 147
click at [601, 280] on input "f. 2140" at bounding box center [600, 276] width 1 height 8
radio input "true"
click at [655, 452] on button "Next" at bounding box center [599, 467] width 203 height 50
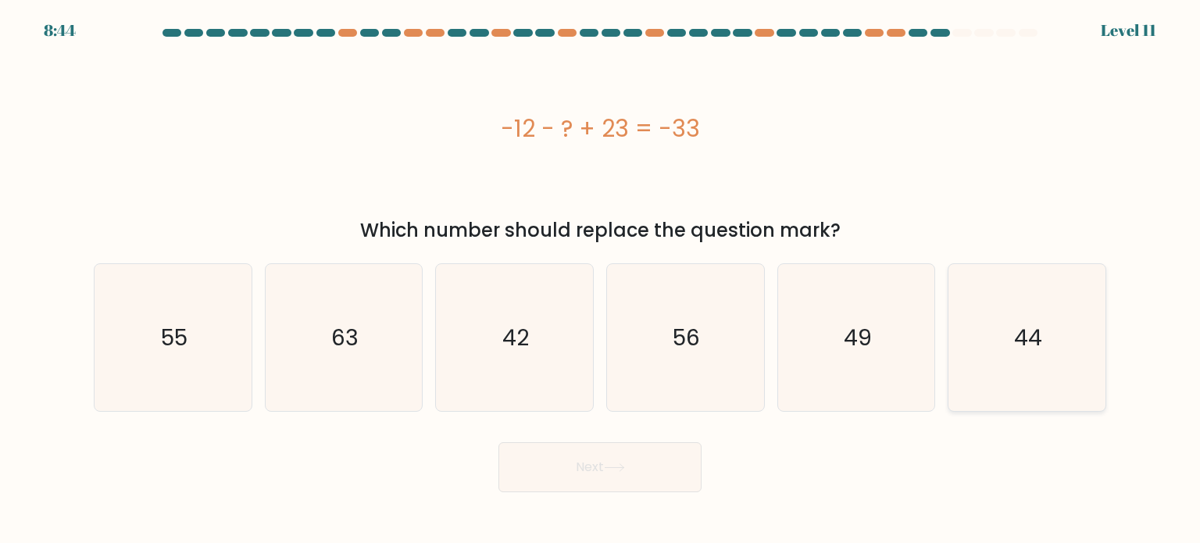
click at [1000, 323] on icon "44" at bounding box center [1026, 337] width 147 height 147
click at [601, 280] on input "f. 44" at bounding box center [600, 276] width 1 height 8
radio input "true"
click at [620, 490] on button "Next" at bounding box center [599, 467] width 203 height 50
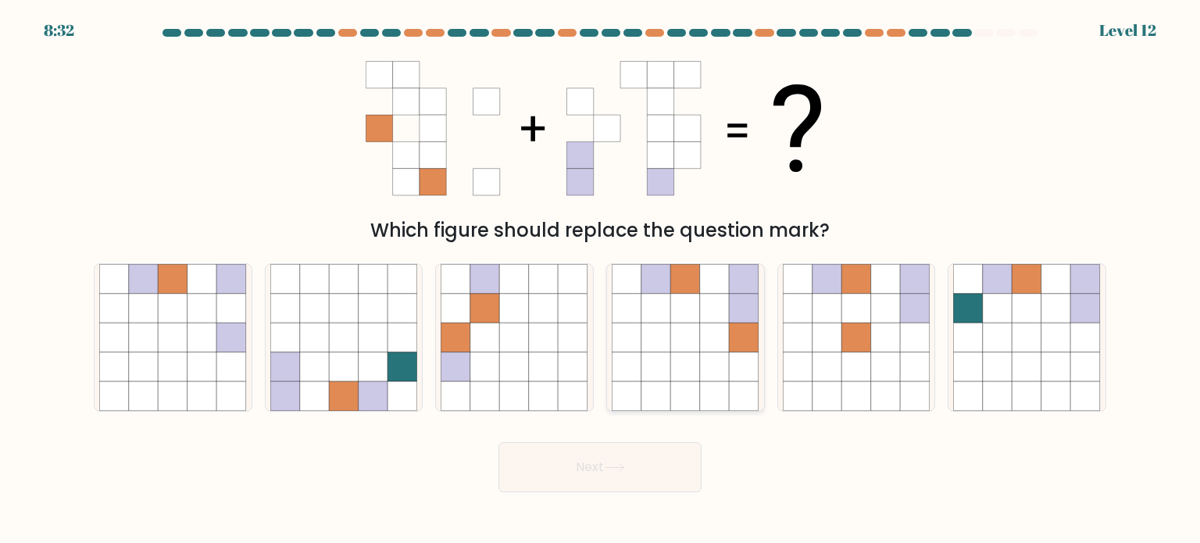
click at [655, 386] on icon at bounding box center [656, 396] width 30 height 30
click at [601, 280] on input "d." at bounding box center [600, 276] width 1 height 8
radio input "true"
click at [612, 471] on icon at bounding box center [614, 467] width 21 height 9
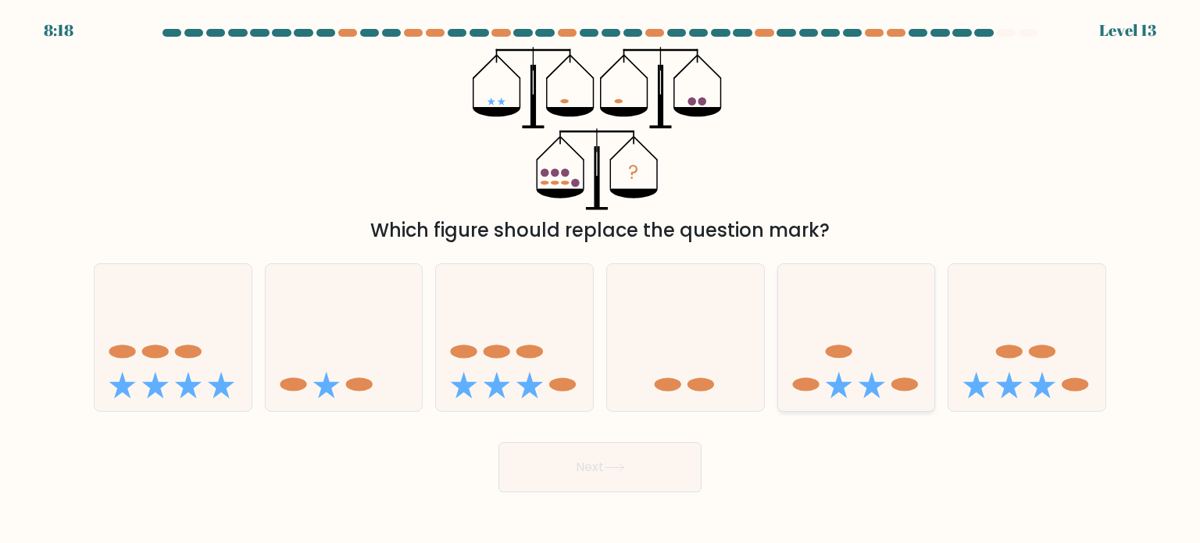
click at [818, 370] on icon at bounding box center [856, 338] width 157 height 130
click at [601, 280] on input "e." at bounding box center [600, 276] width 1 height 8
radio input "true"
click at [674, 448] on button "Next" at bounding box center [599, 467] width 203 height 50
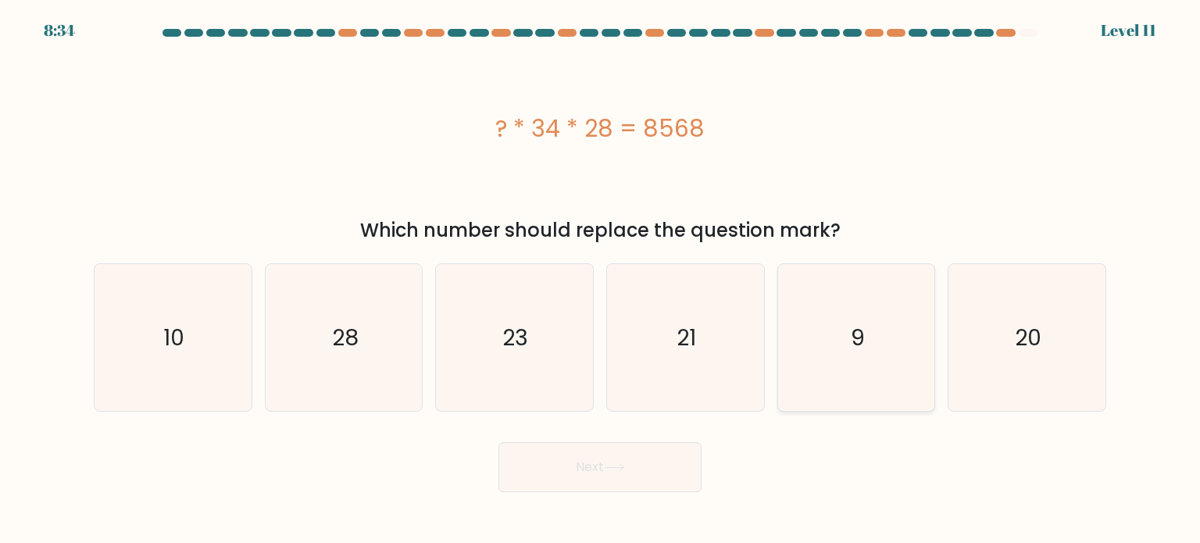
click at [844, 326] on icon "9" at bounding box center [856, 337] width 147 height 147
click at [601, 280] on input "e. 9" at bounding box center [600, 276] width 1 height 8
radio input "true"
click at [658, 466] on button "Next" at bounding box center [599, 467] width 203 height 50
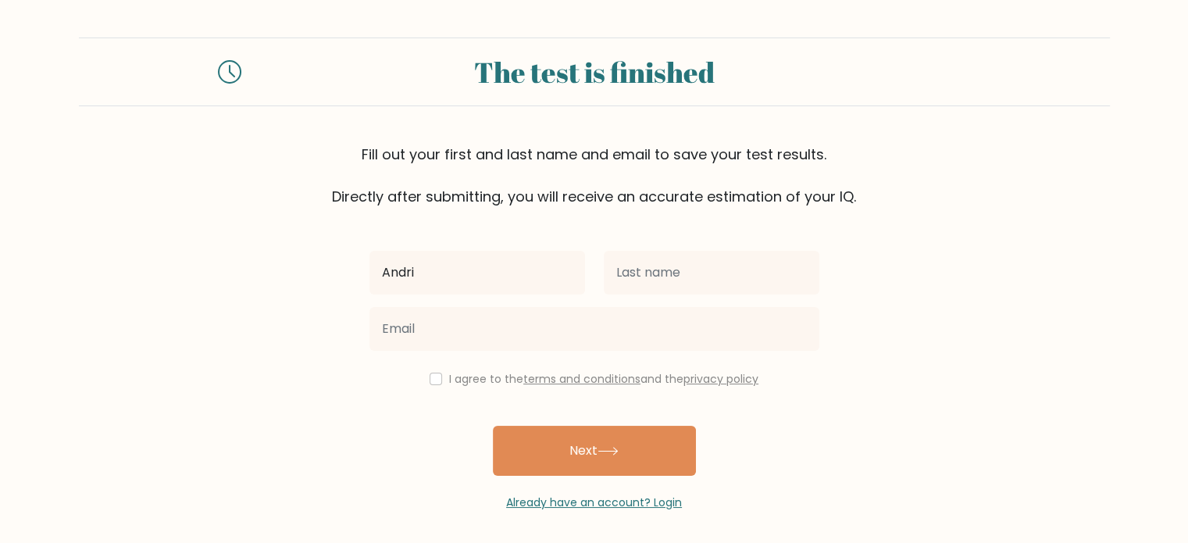
type input "Andri"
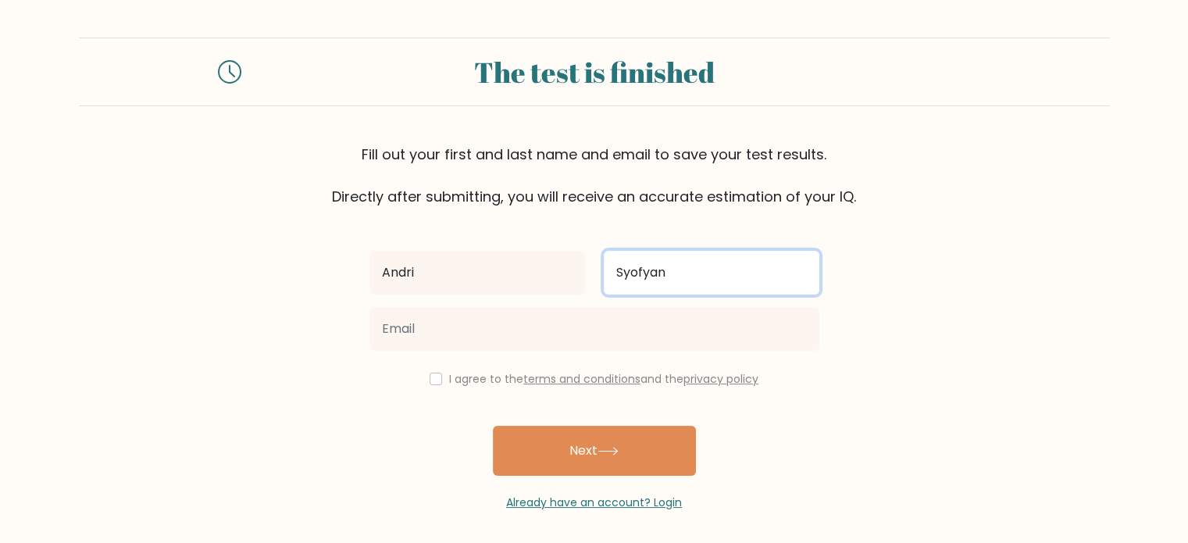
type input "Syofyan"
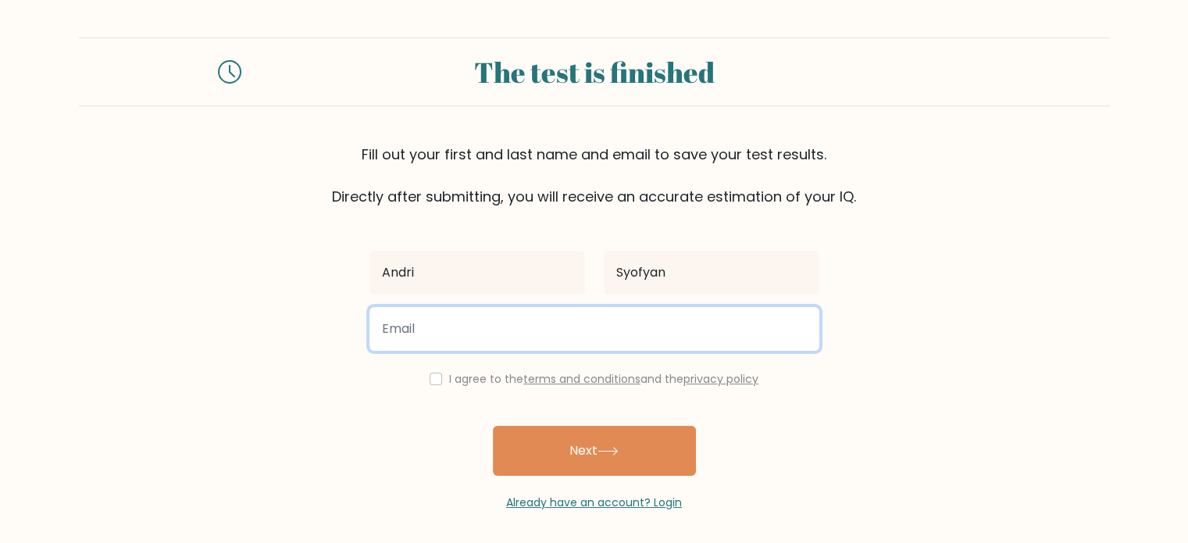
click at [649, 315] on input "email" at bounding box center [595, 329] width 450 height 44
type input "andrisofyan36@gmail.com"
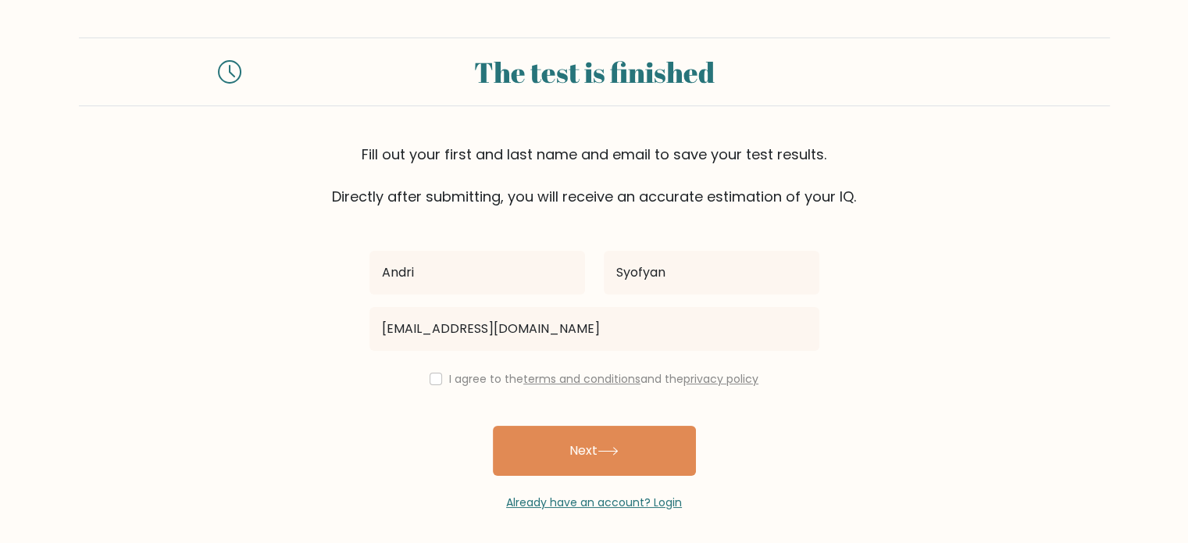
click at [425, 382] on div "I agree to the terms and conditions and the privacy policy" at bounding box center [594, 379] width 469 height 19
click at [430, 380] on input "checkbox" at bounding box center [436, 379] width 13 height 13
checkbox input "true"
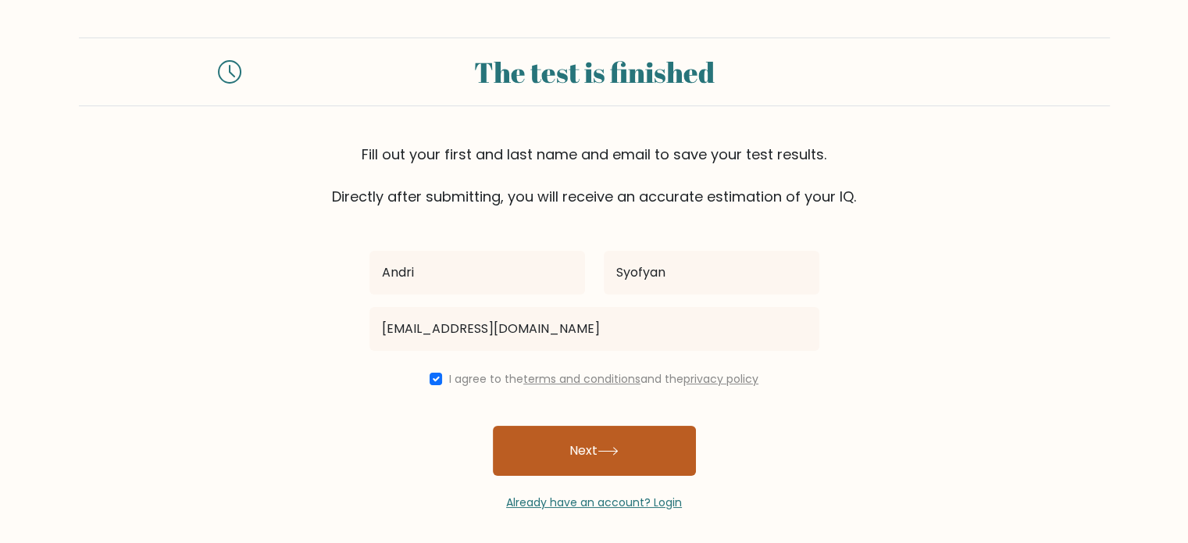
click at [517, 441] on button "Next" at bounding box center [594, 451] width 203 height 50
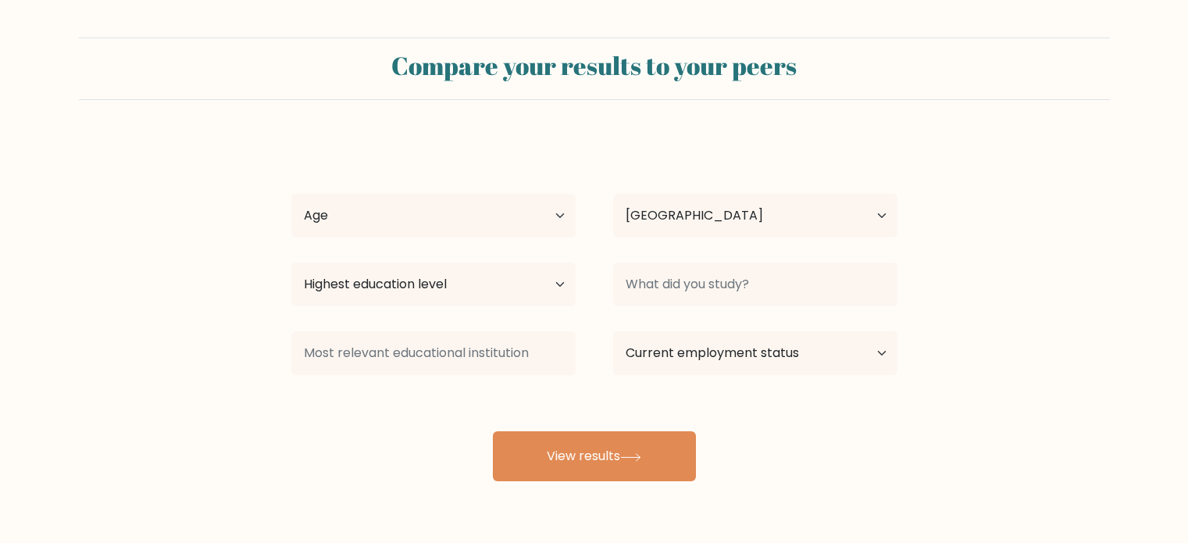
select select "ID"
click at [516, 223] on select "Age Under 18 years old 18-24 years old 25-34 years old 35-44 years old 45-54 ye…" at bounding box center [433, 216] width 284 height 44
select select "25_34"
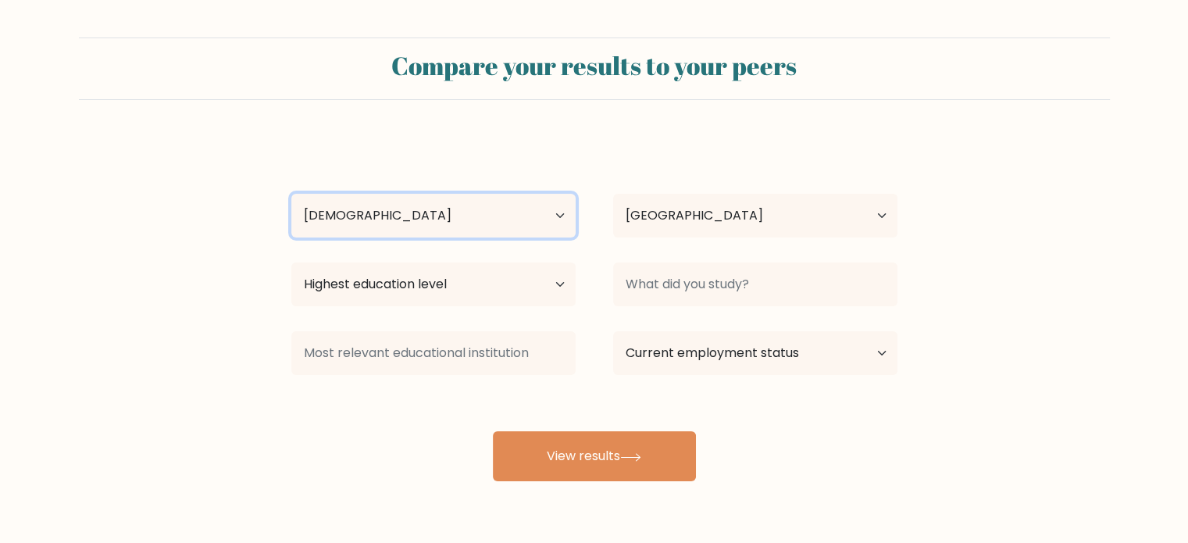
click at [291, 194] on select "Age Under 18 years old 18-24 years old 25-34 years old 35-44 years old 45-54 ye…" at bounding box center [433, 216] width 284 height 44
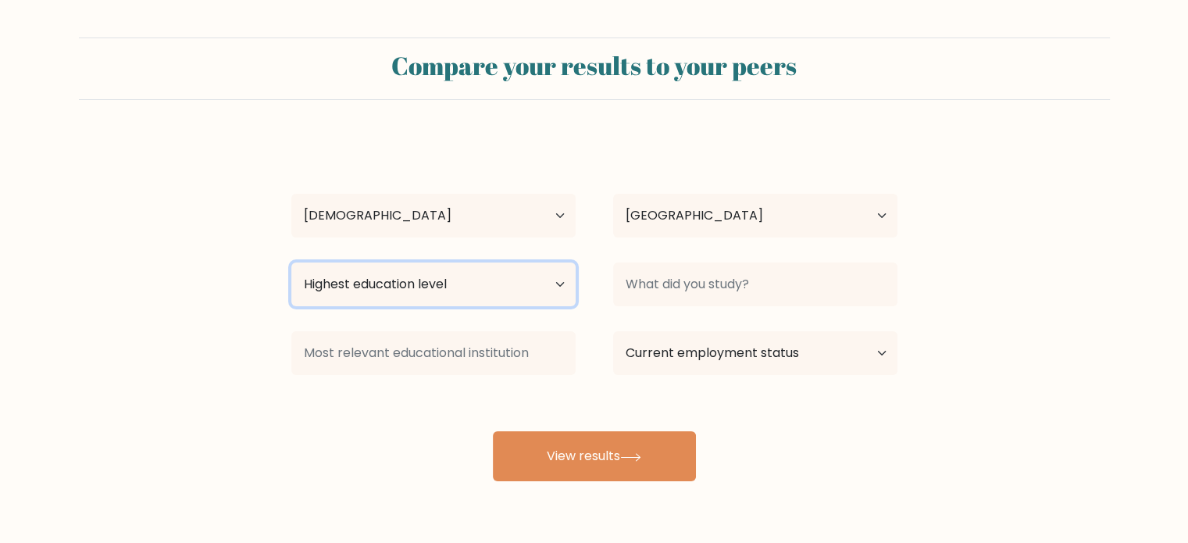
click at [482, 280] on select "Highest education level No schooling Primary Lower Secondary Upper Secondary Oc…" at bounding box center [433, 285] width 284 height 44
select select "bachelors_degree"
click at [291, 263] on select "Highest education level No schooling Primary Lower Secondary Upper Secondary Oc…" at bounding box center [433, 285] width 284 height 44
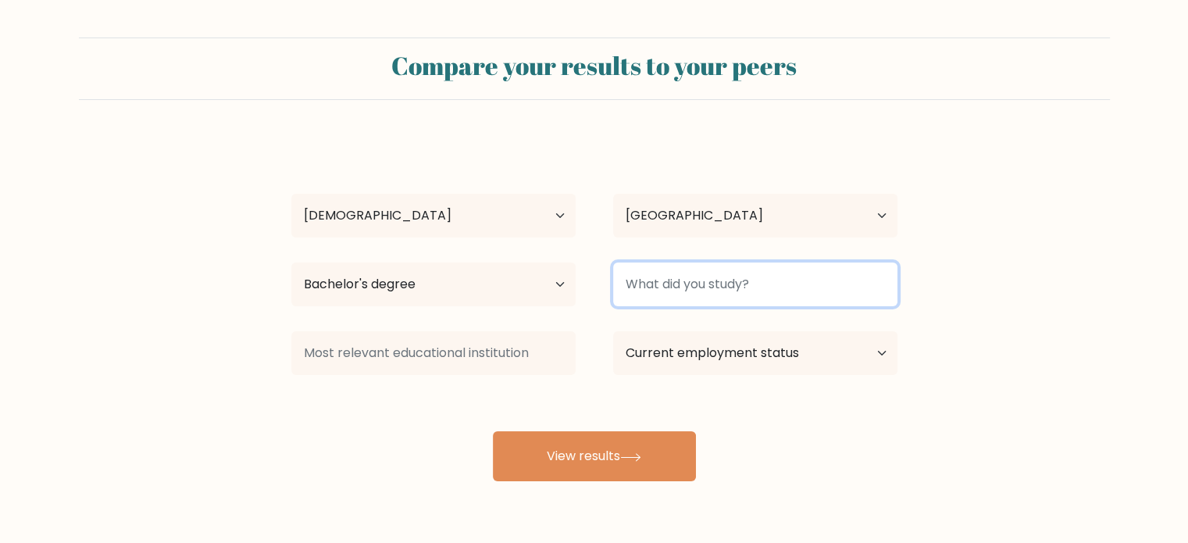
click at [734, 284] on input at bounding box center [755, 285] width 284 height 44
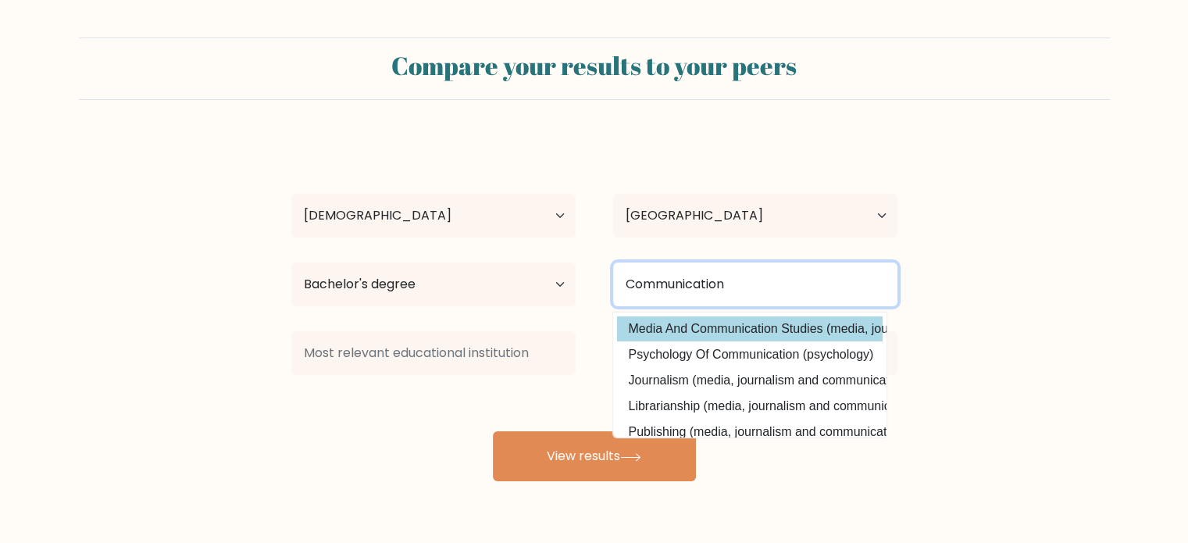
type input "Communication"
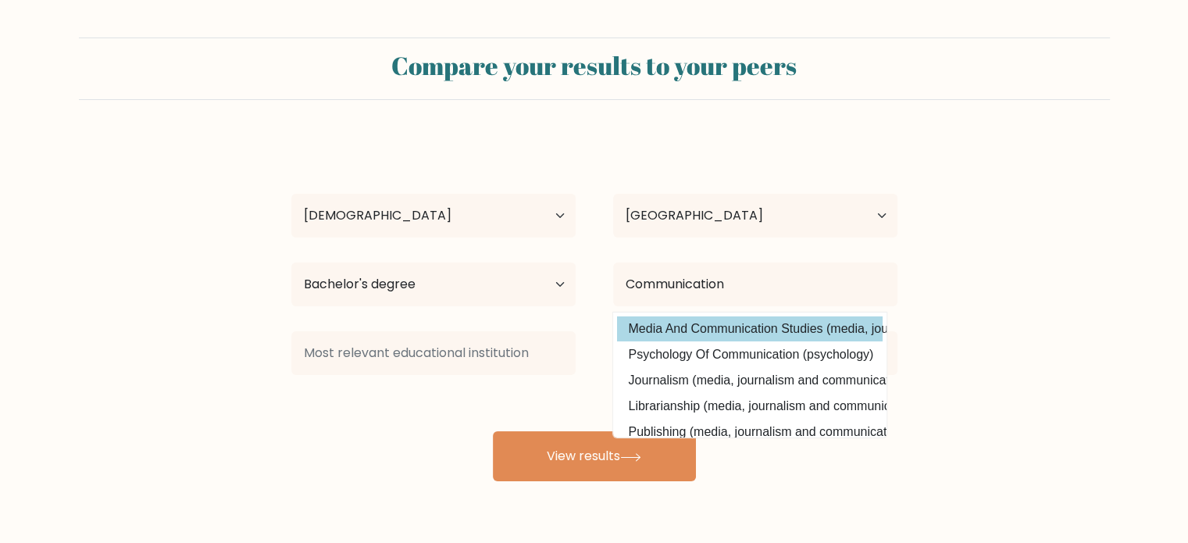
click at [708, 327] on div "Andri Syofyan Age Under 18 years old 18-24 years old 25-34 years old 35-44 year…" at bounding box center [594, 310] width 625 height 344
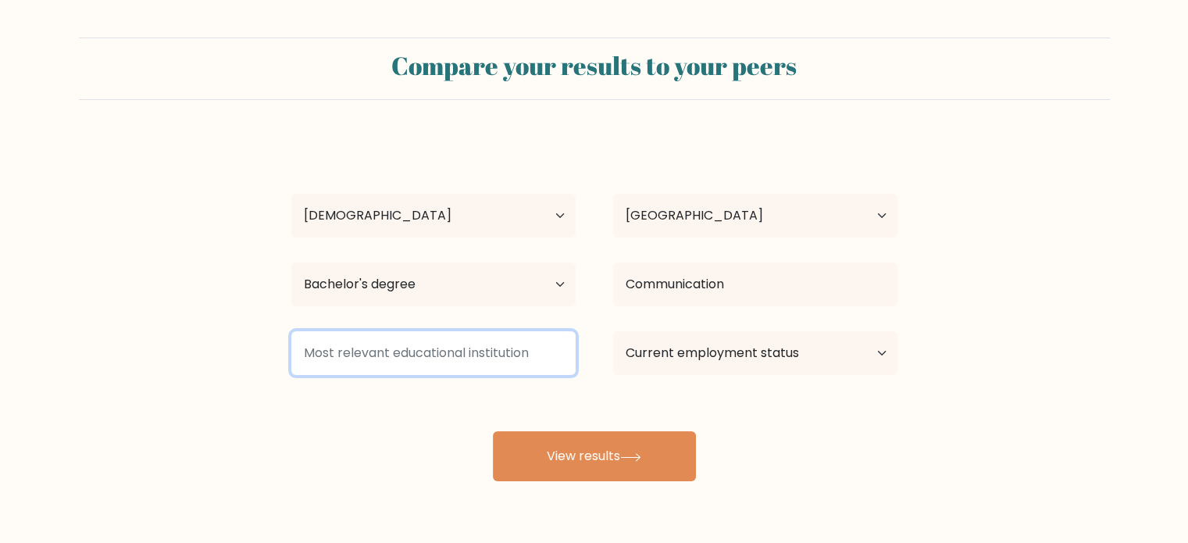
click at [476, 355] on input at bounding box center [433, 353] width 284 height 44
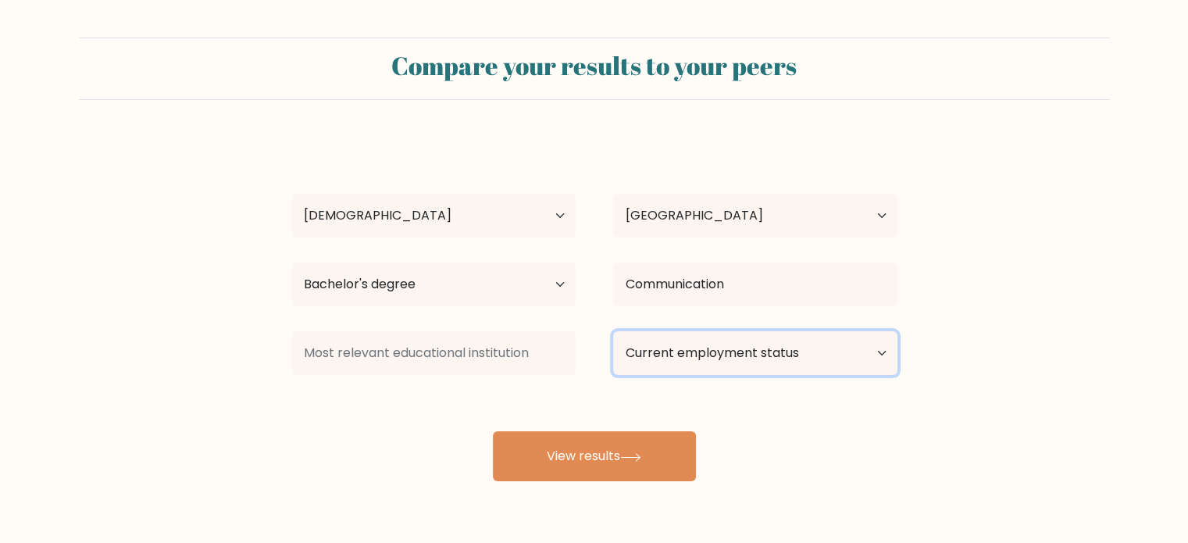
click at [720, 365] on select "Current employment status Employed Student Retired Other / prefer not to answer" at bounding box center [755, 353] width 284 height 44
select select "other"
click at [613, 331] on select "Current employment status Employed Student Retired Other / prefer not to answer" at bounding box center [755, 353] width 284 height 44
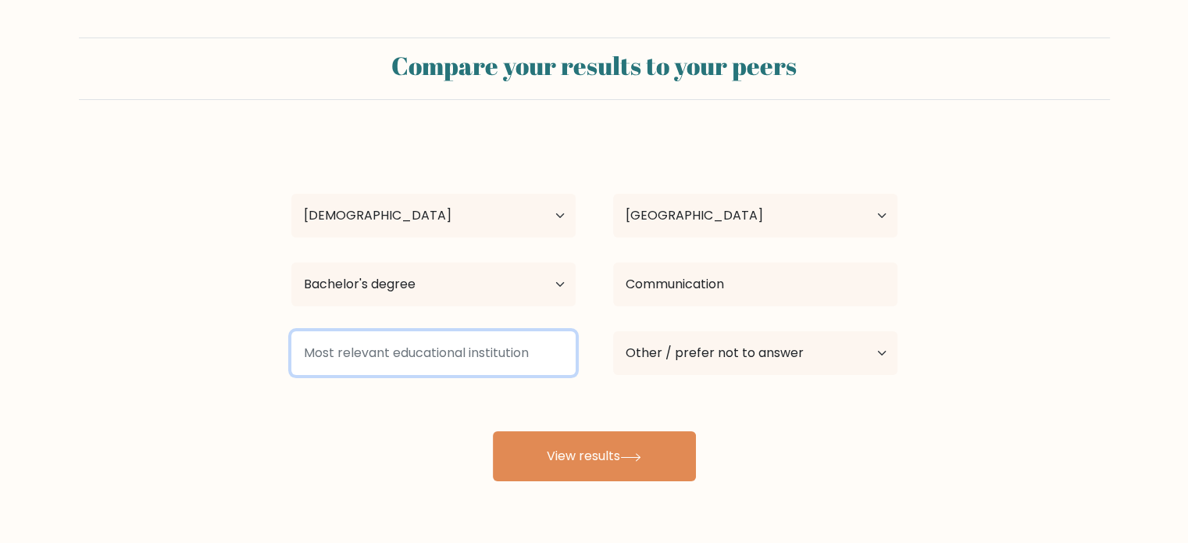
click at [514, 348] on input at bounding box center [433, 353] width 284 height 44
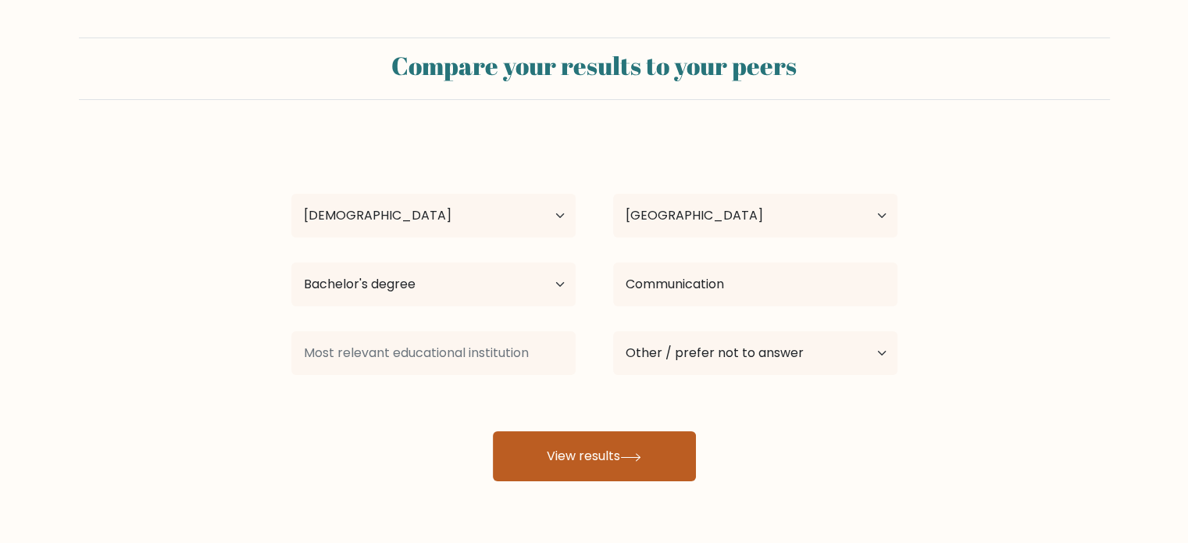
click at [531, 445] on button "View results" at bounding box center [594, 456] width 203 height 50
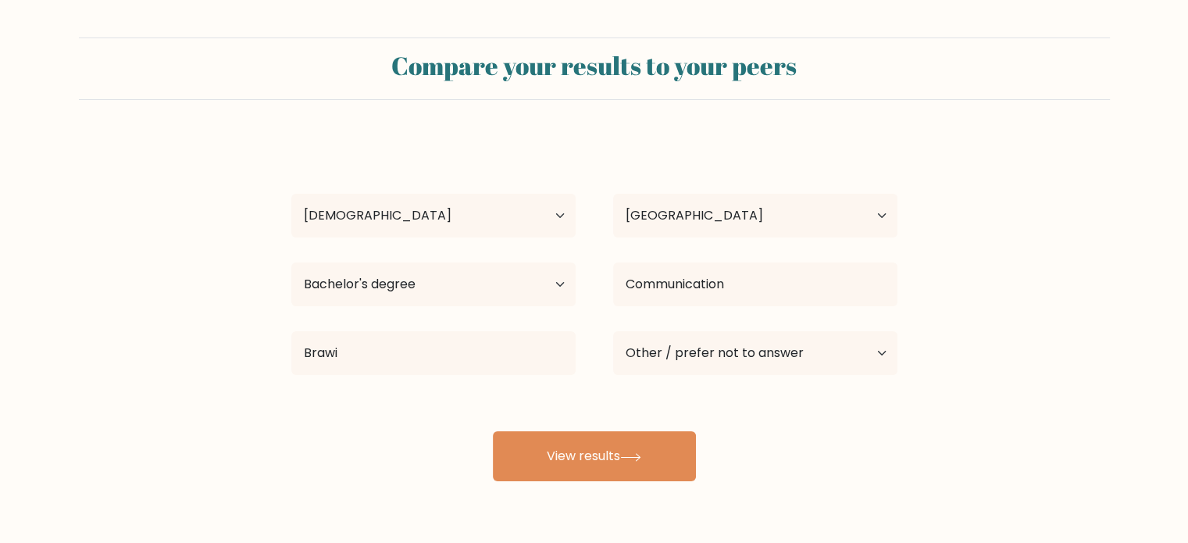
click at [406, 398] on div "Andri Syofyan Age Under 18 years old 18-24 years old 25-34 years old 35-44 year…" at bounding box center [594, 310] width 625 height 344
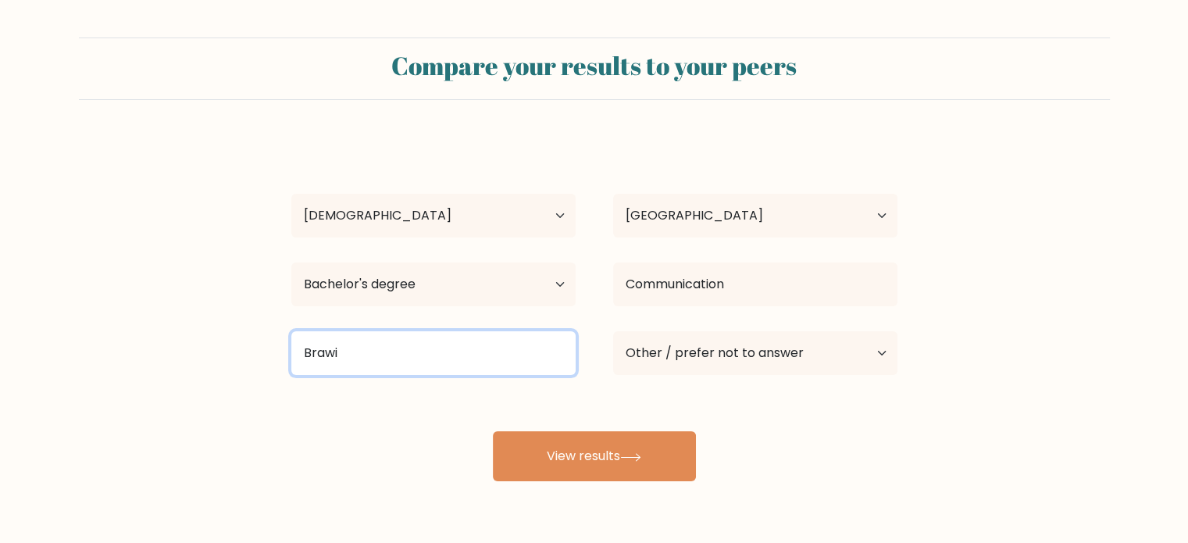
click at [453, 360] on input "Brawi" at bounding box center [433, 353] width 284 height 44
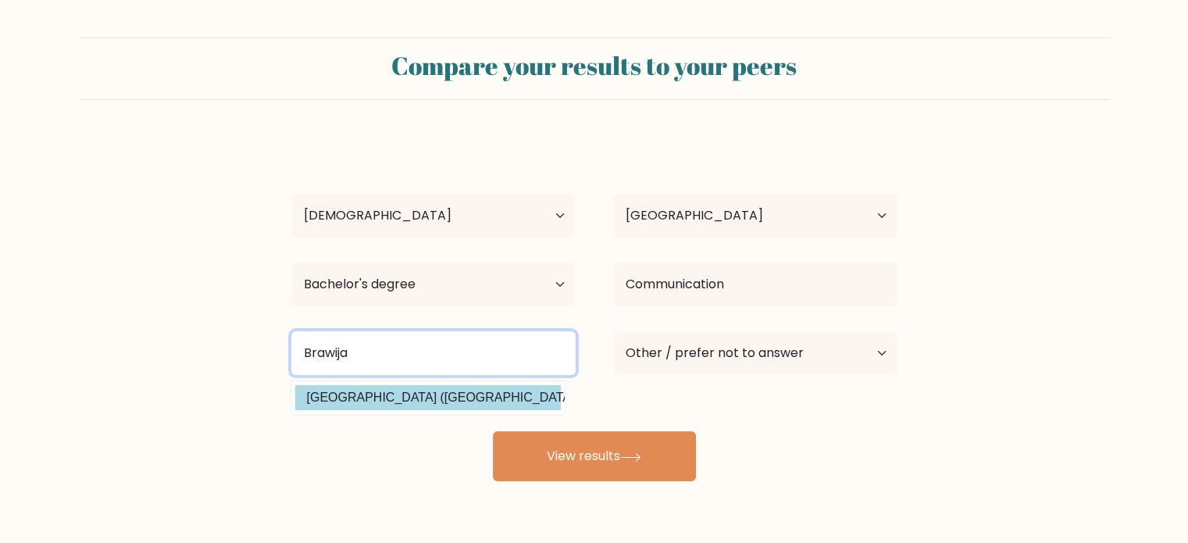
type input "Brawija"
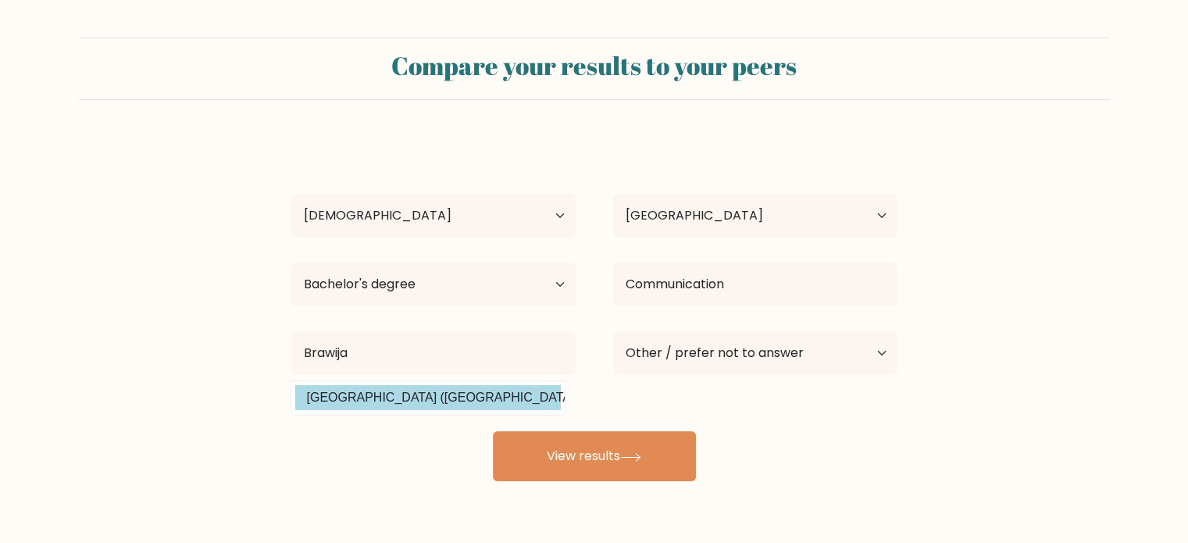
click at [454, 388] on div "Andri Syofyan Age Under 18 years old 18-24 years old 25-34 years old 35-44 year…" at bounding box center [594, 310] width 625 height 344
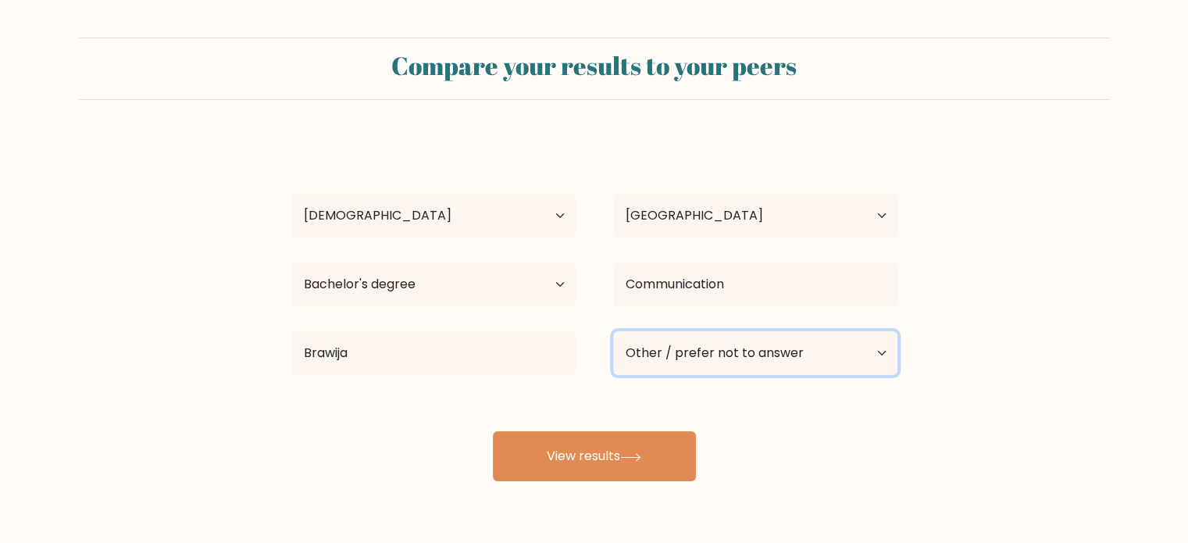
click at [704, 337] on select "Current employment status Employed Student Retired Other / prefer not to answer" at bounding box center [755, 353] width 284 height 44
click at [613, 331] on select "Current employment status Employed Student Retired Other / prefer not to answer" at bounding box center [755, 353] width 284 height 44
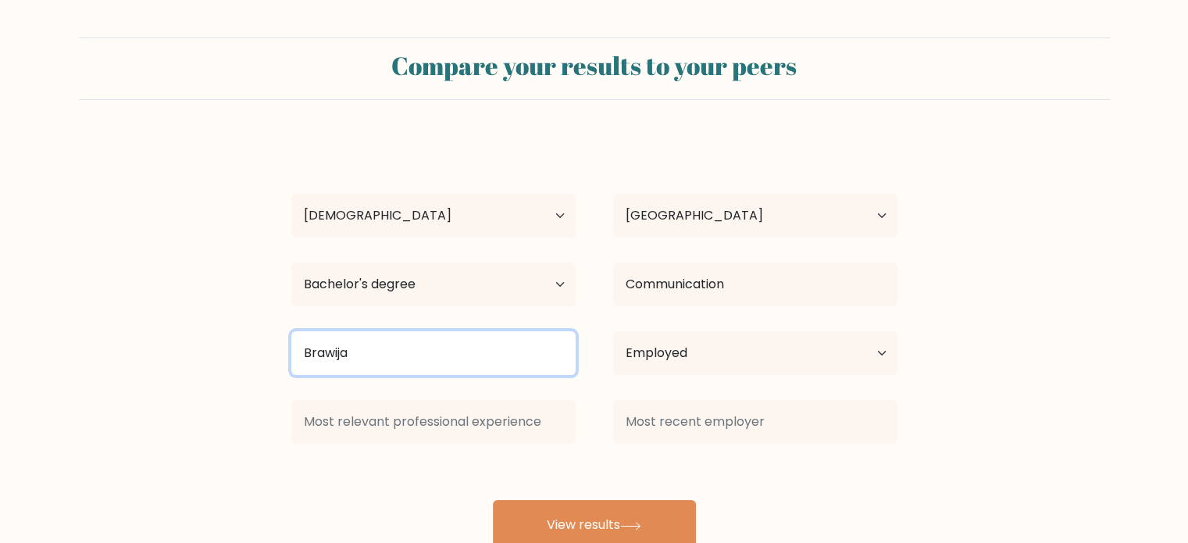
click at [525, 346] on input "Brawija" at bounding box center [433, 353] width 284 height 44
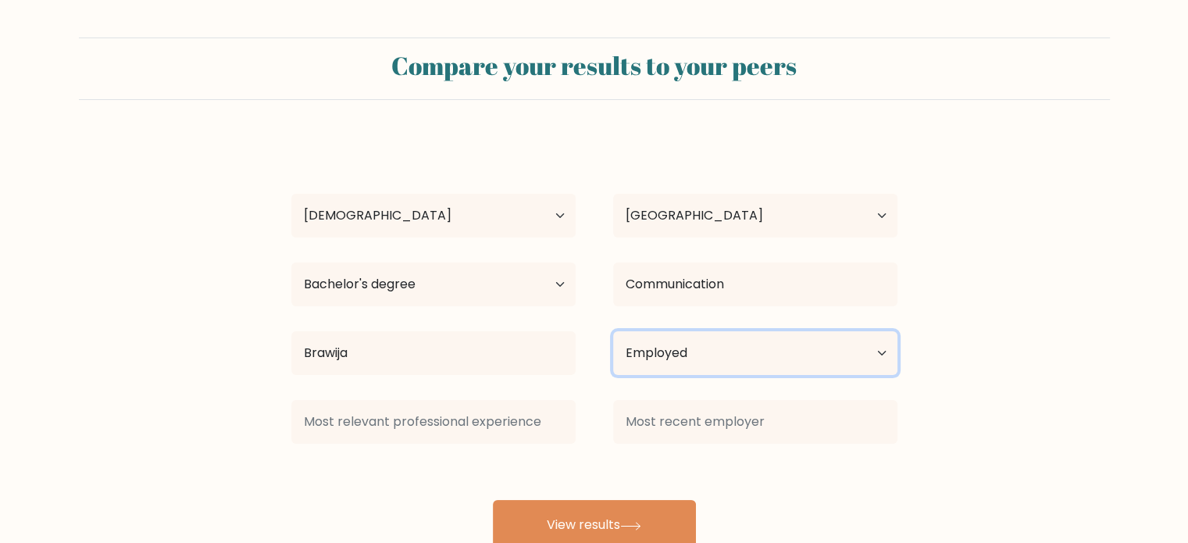
click at [663, 359] on select "Current employment status Employed Student Retired Other / prefer not to answer" at bounding box center [755, 353] width 284 height 44
select select "other"
click at [613, 331] on select "Current employment status Employed Student Retired Other / prefer not to answer" at bounding box center [755, 353] width 284 height 44
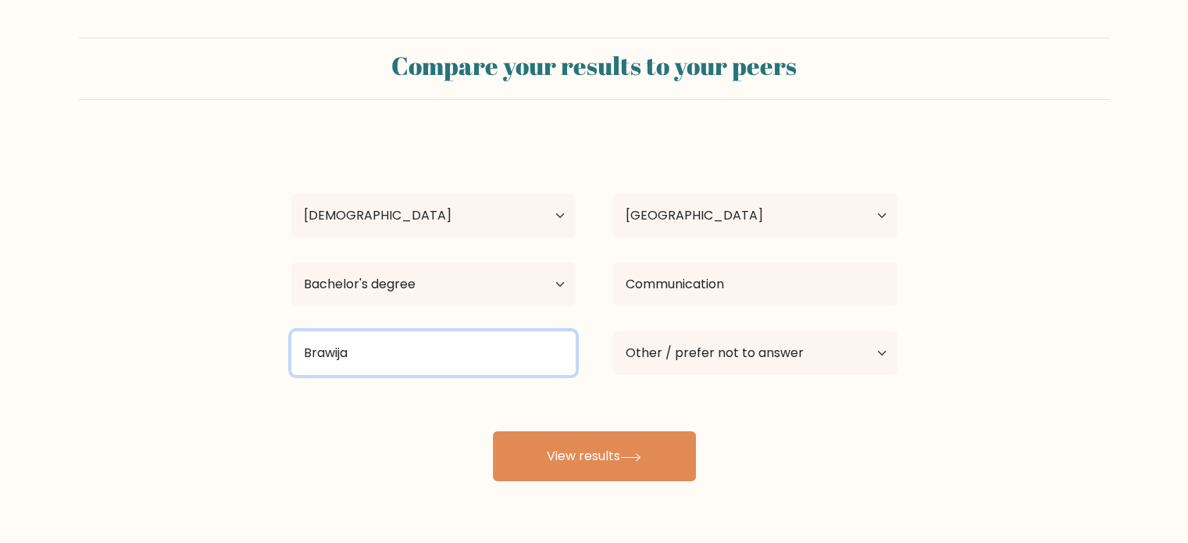
click at [434, 353] on input "Brawija" at bounding box center [433, 353] width 284 height 44
type input "Brawijaya"
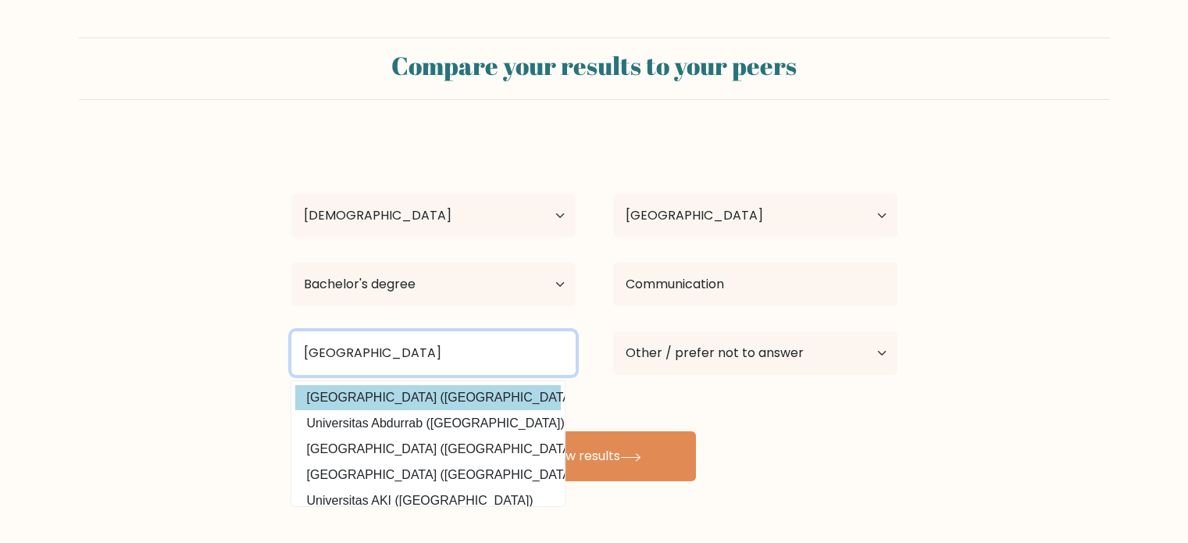
type input "Universitas Brawijaya"
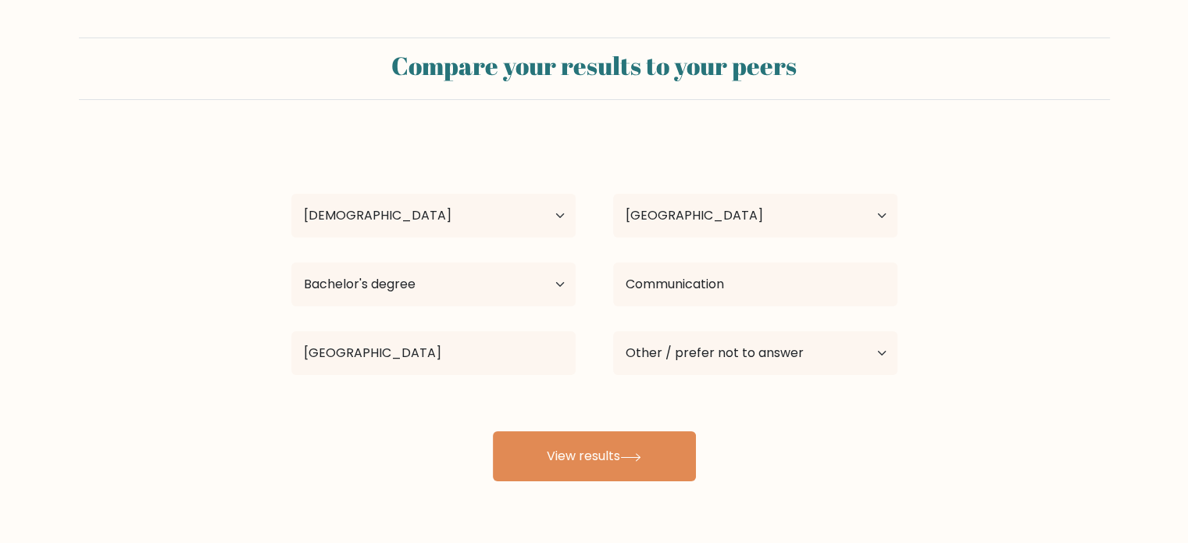
click at [431, 396] on div "Andri Syofyan Age Under 18 years old 18-24 years old 25-34 years old 35-44 year…" at bounding box center [594, 310] width 625 height 344
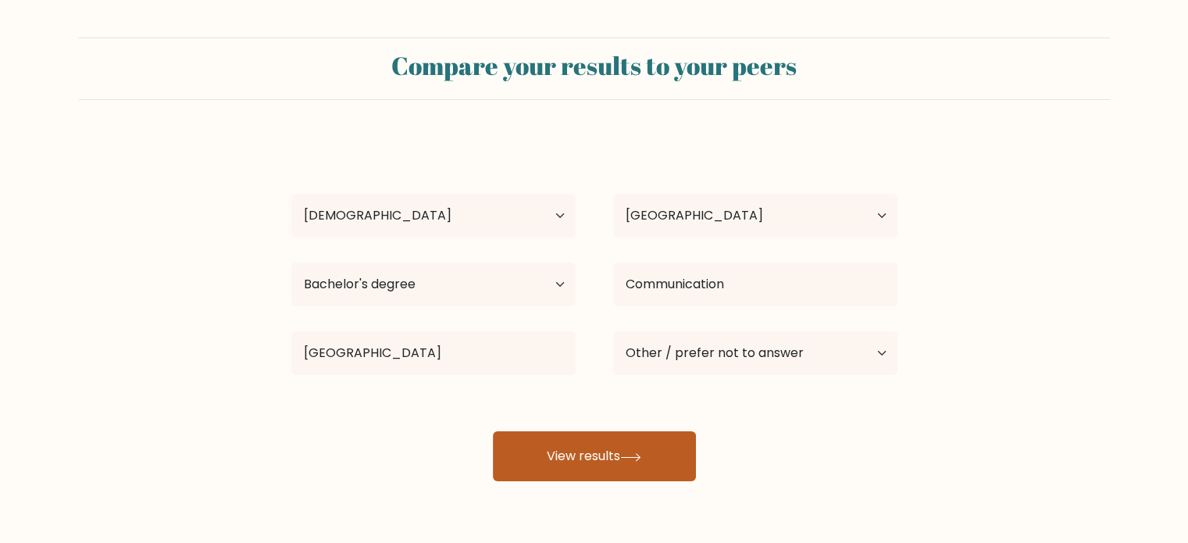
click at [547, 438] on button "View results" at bounding box center [594, 456] width 203 height 50
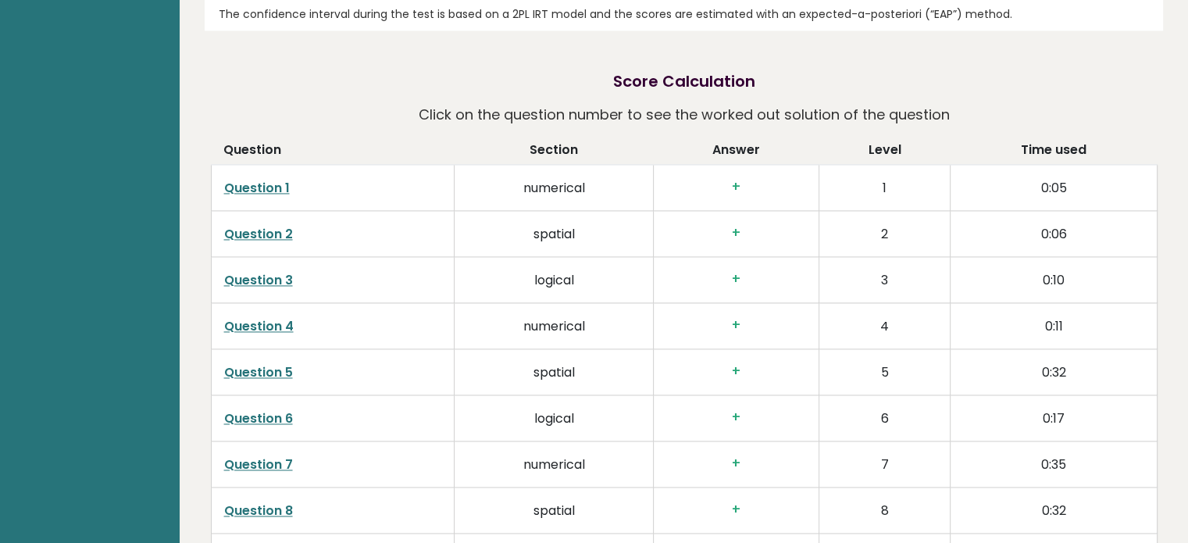
scroll to position [2339, 0]
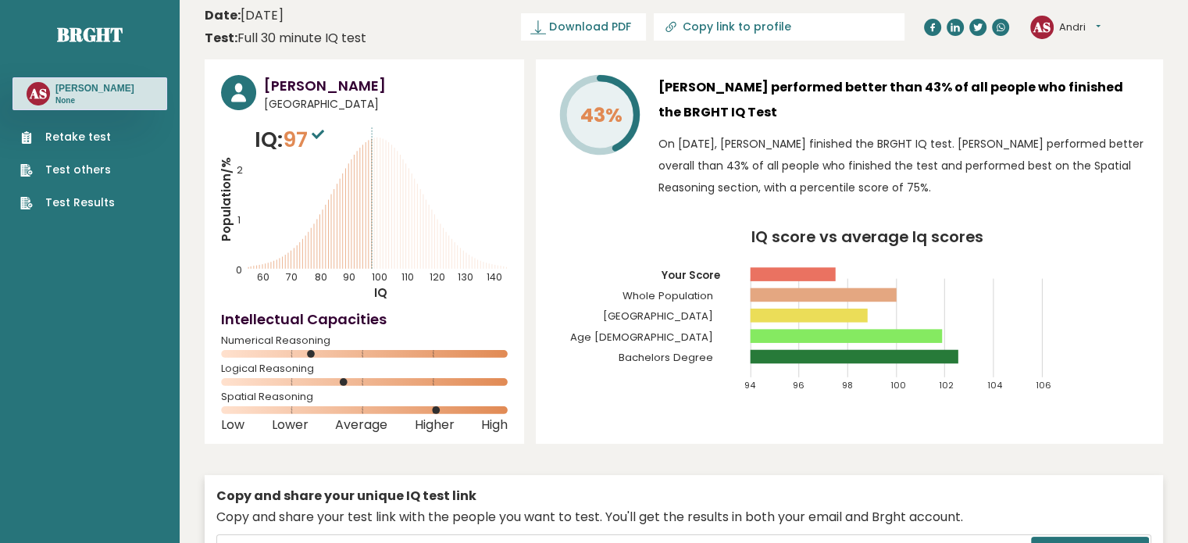
scroll to position [0, 0]
